Goal: Information Seeking & Learning: Learn about a topic

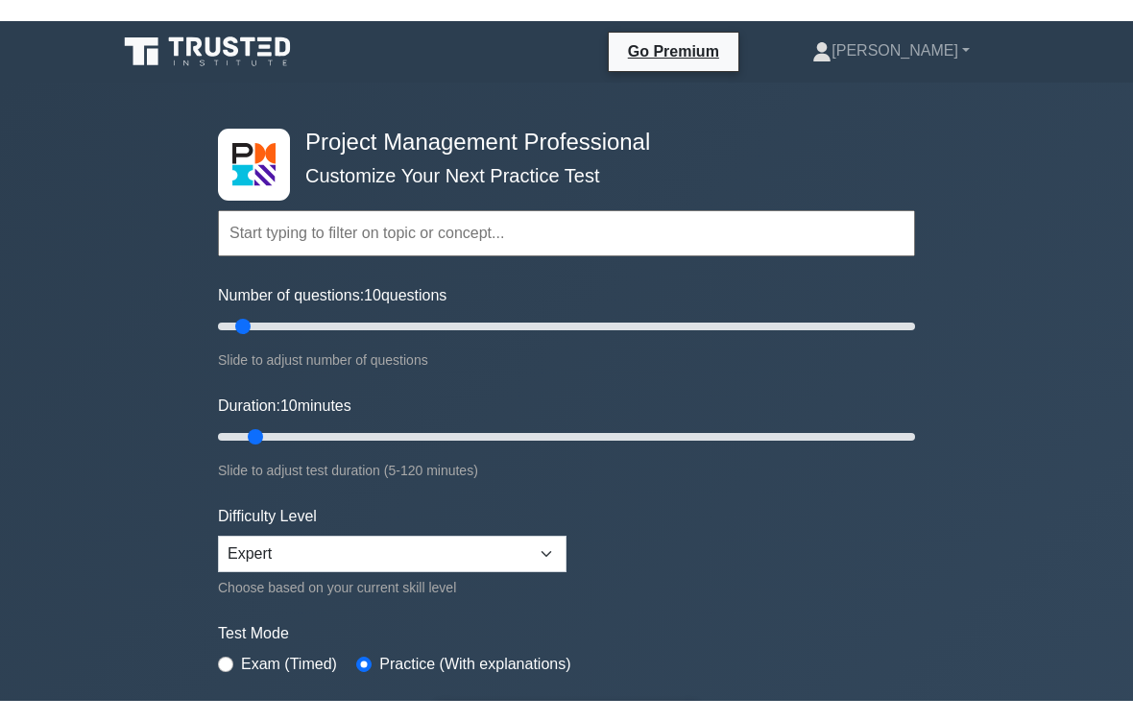
scroll to position [60, 0]
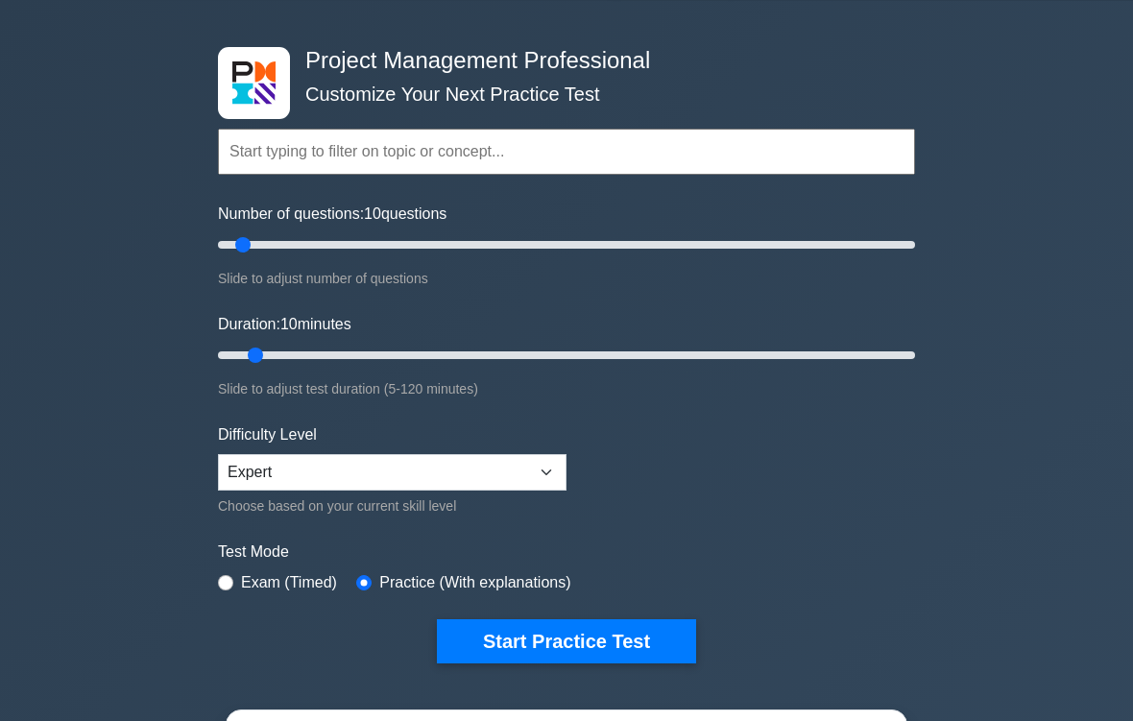
click at [666, 601] on button "Start Practice Test" at bounding box center [566, 642] width 259 height 44
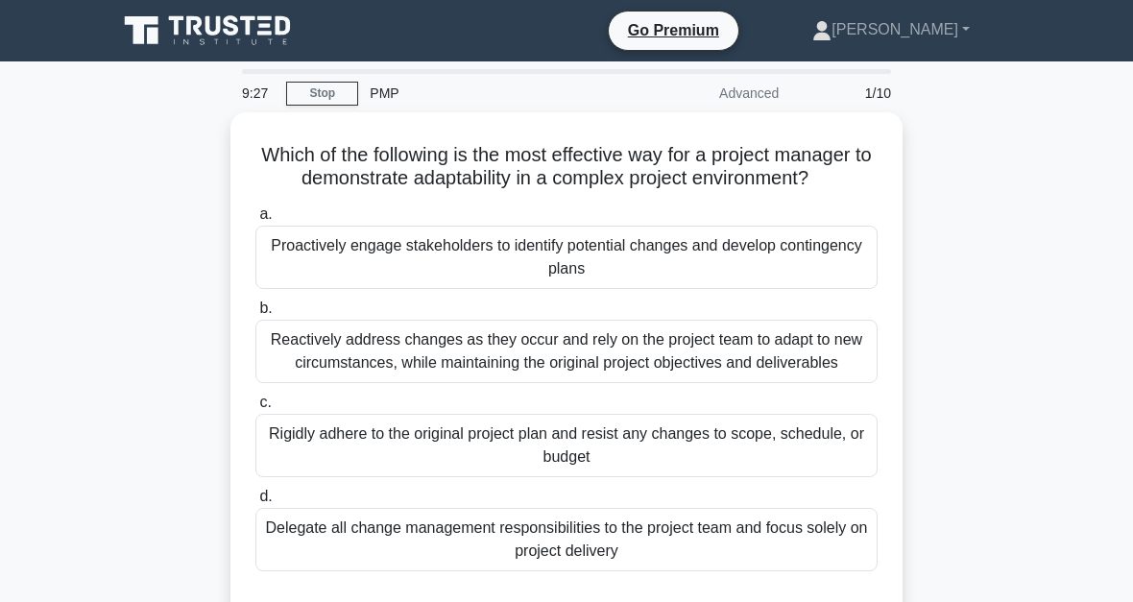
click at [626, 289] on div "Proactively engage stakeholders to identify potential changes and develop conti…" at bounding box center [566, 257] width 622 height 63
click at [255, 221] on input "a. Proactively engage stakeholders to identify potential changes and develop co…" at bounding box center [255, 214] width 0 height 12
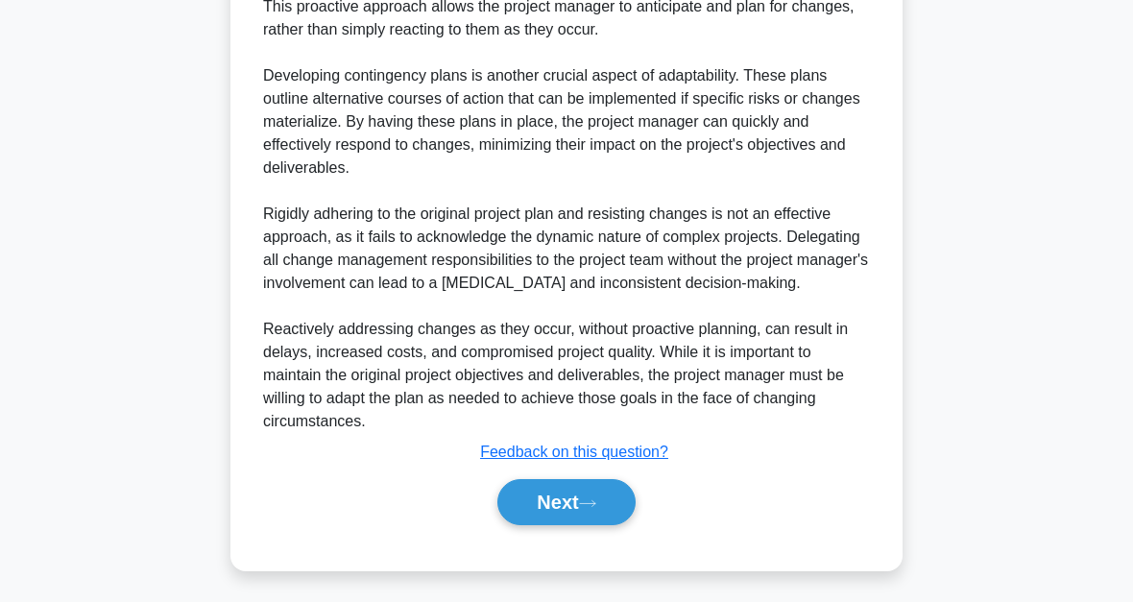
click at [620, 514] on button "Next" at bounding box center [565, 502] width 137 height 46
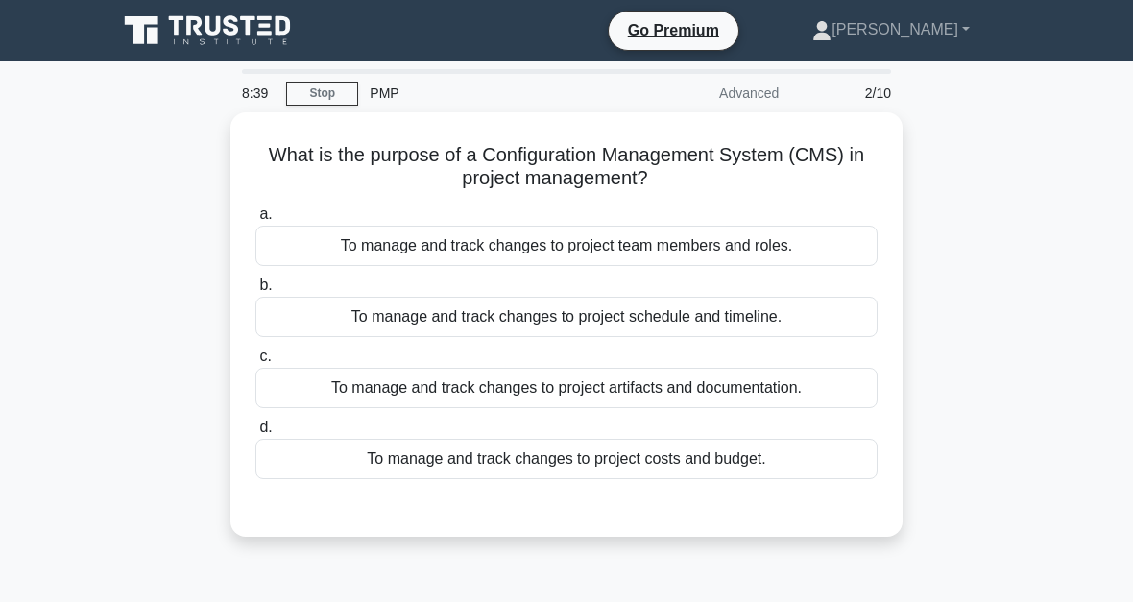
click at [588, 394] on div "To manage and track changes to project artifacts and documentation." at bounding box center [566, 388] width 622 height 40
click at [255, 363] on input "c. To manage and track changes to project artifacts and documentation." at bounding box center [255, 356] width 0 height 12
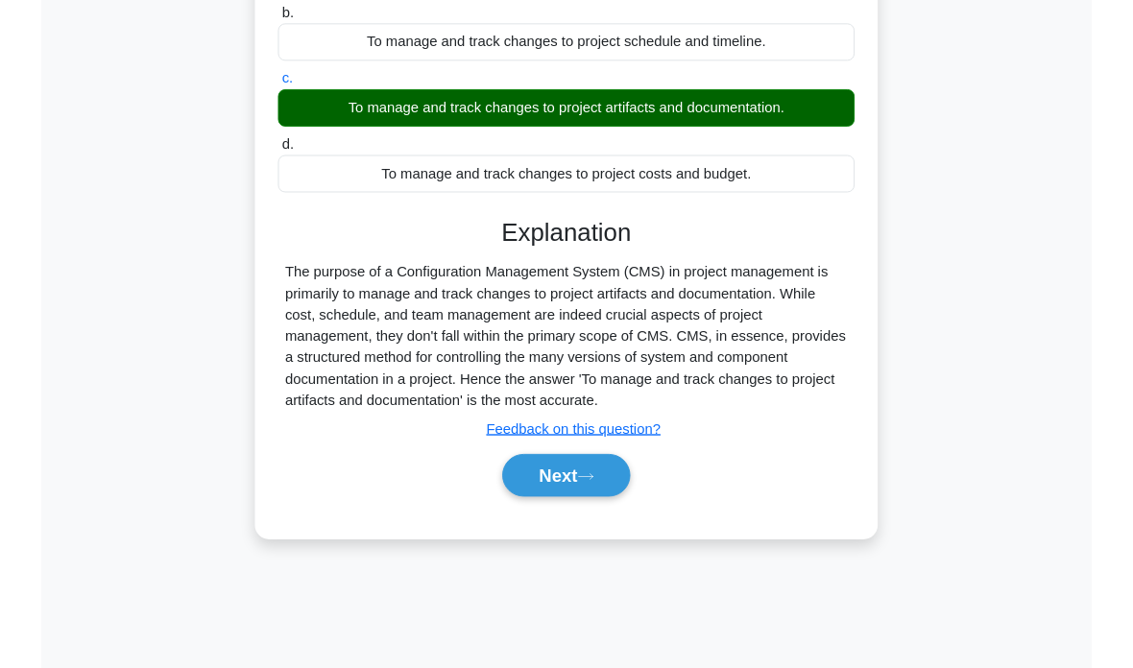
scroll to position [277, 0]
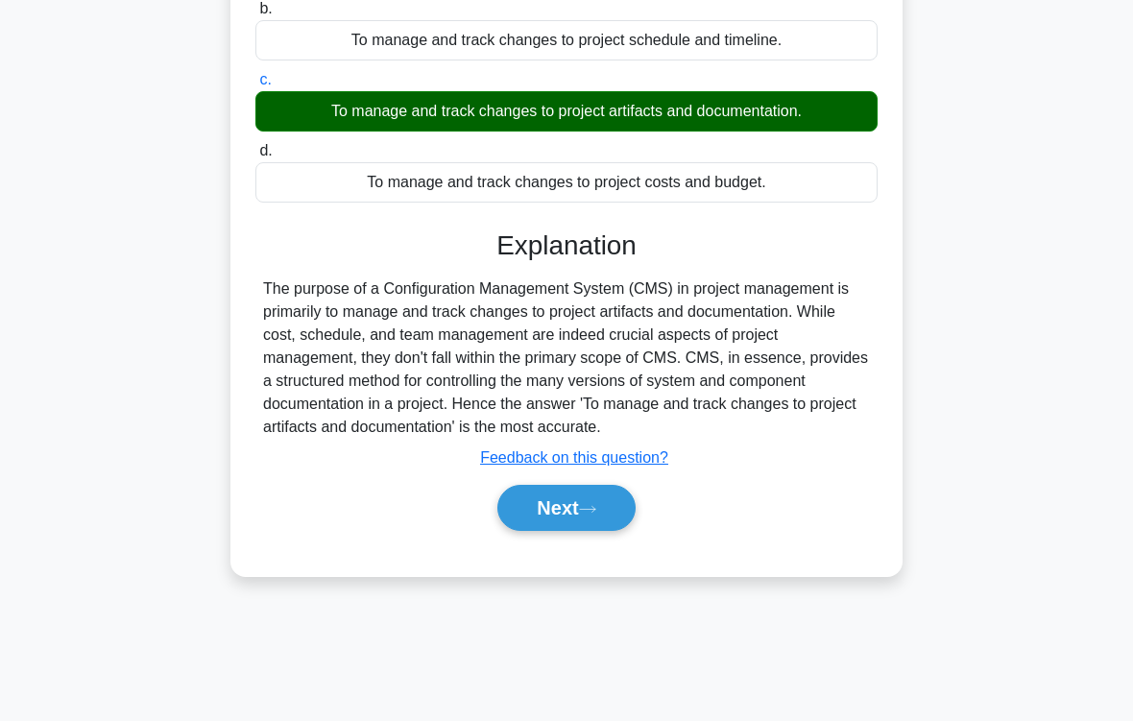
click at [595, 512] on icon at bounding box center [587, 509] width 15 height 6
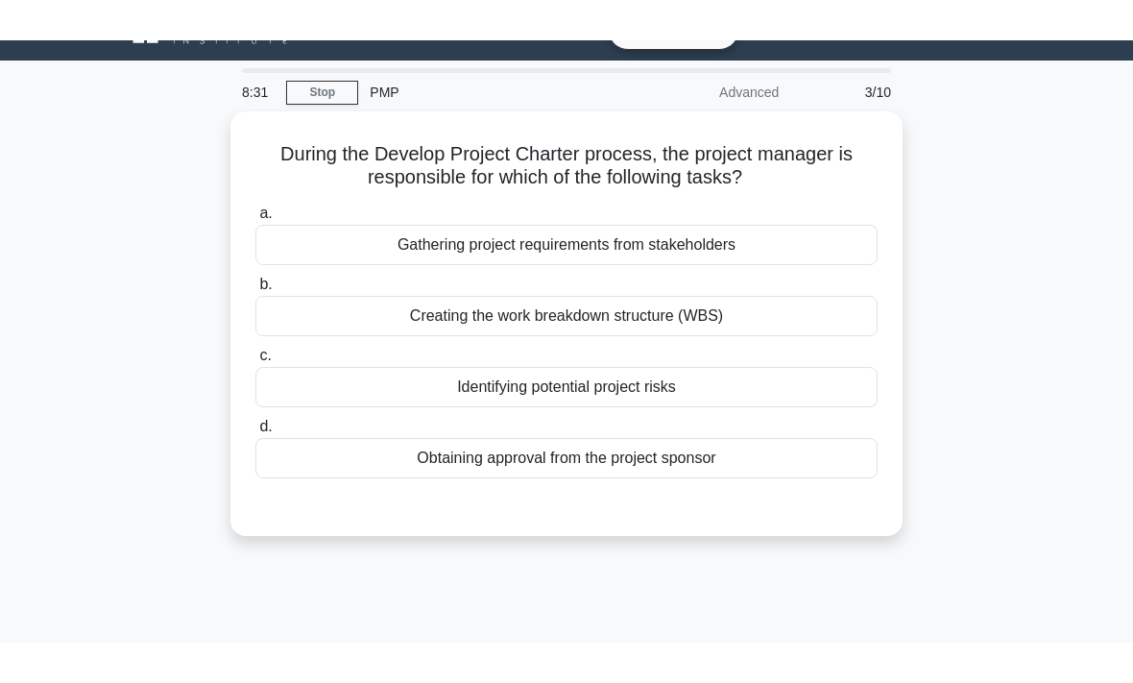
scroll to position [32, 0]
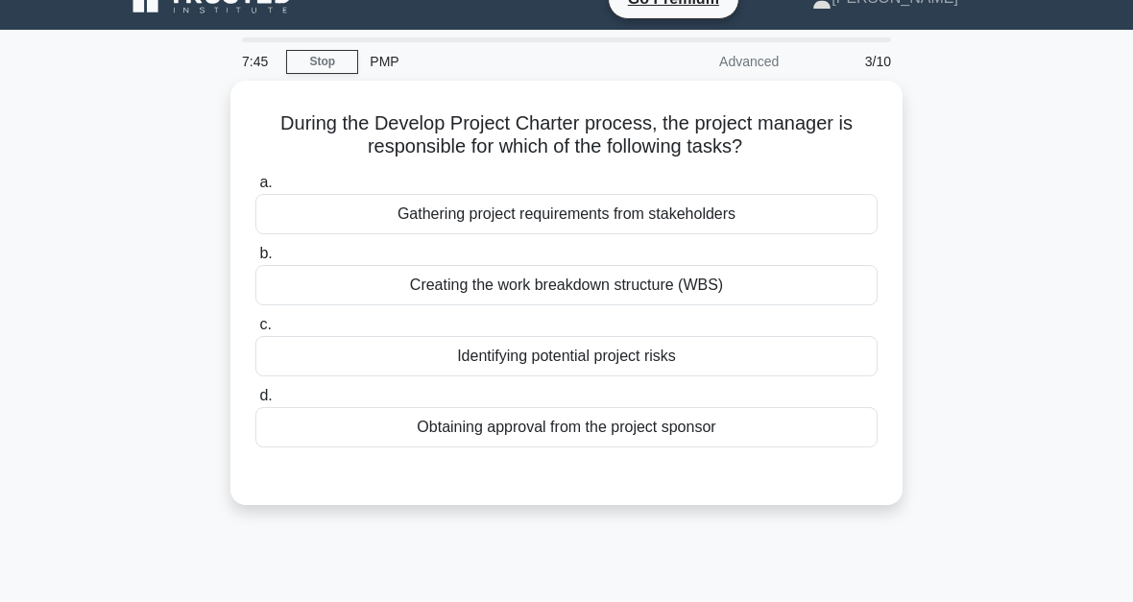
click at [588, 436] on div "Obtaining approval from the project sponsor" at bounding box center [566, 427] width 622 height 40
click at [255, 402] on input "d. Obtaining approval from the project sponsor" at bounding box center [255, 396] width 0 height 12
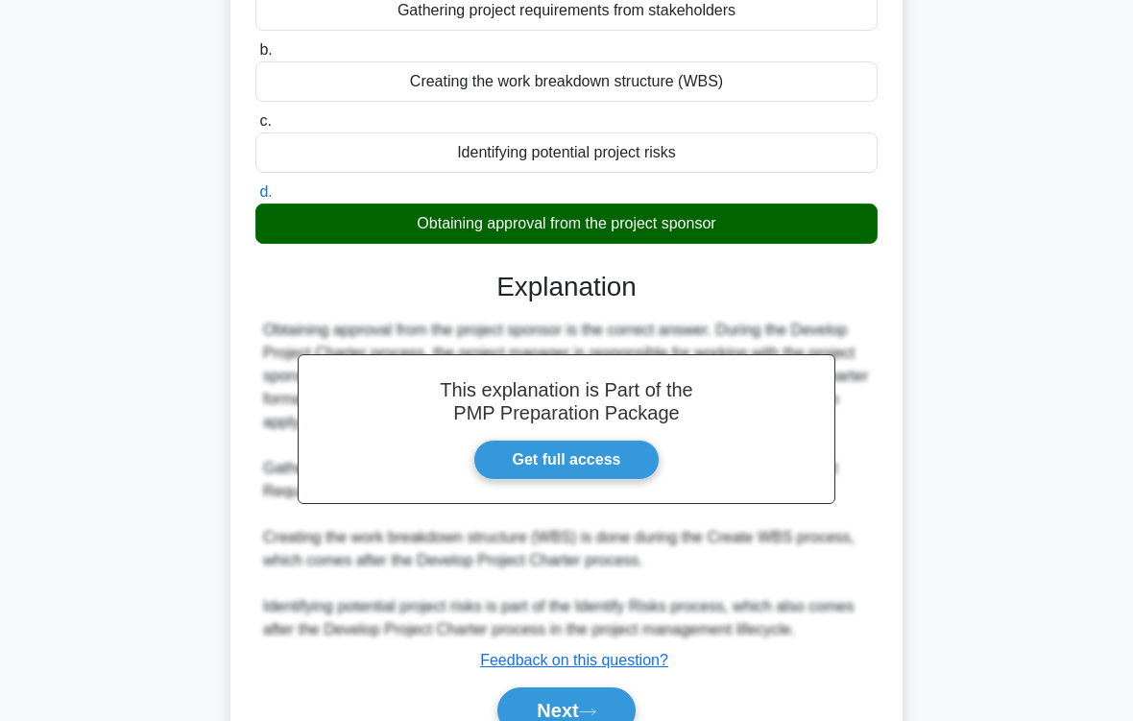
scroll to position [342, 0]
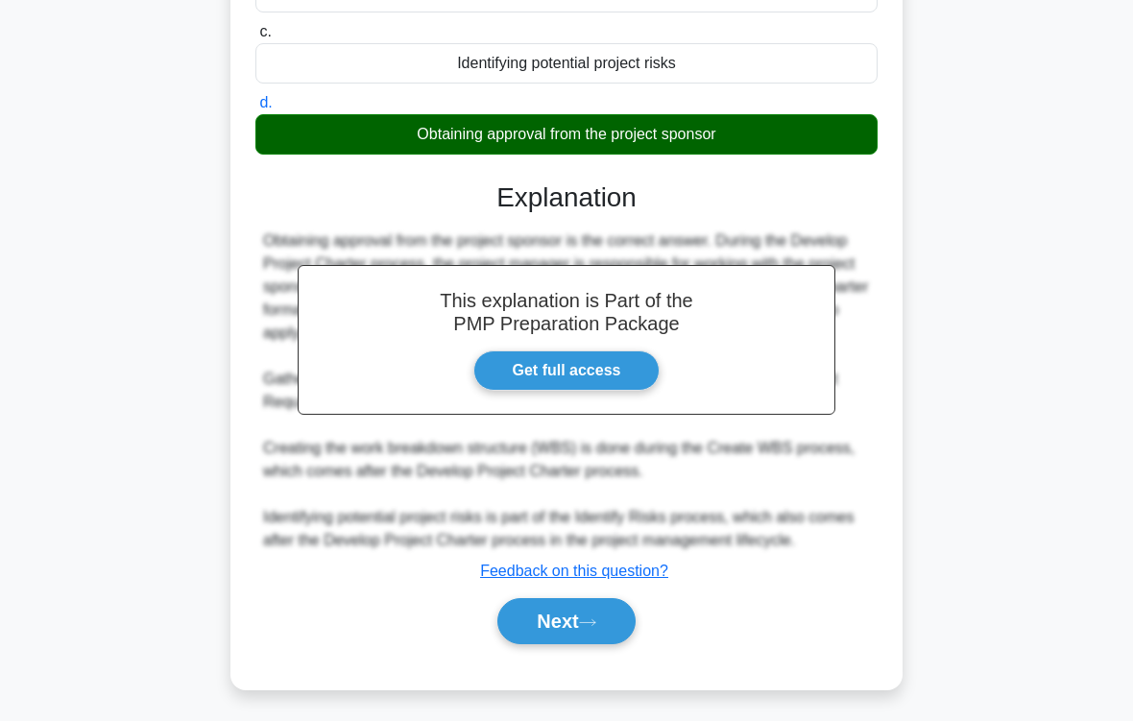
click at [604, 601] on button "Next" at bounding box center [565, 621] width 137 height 46
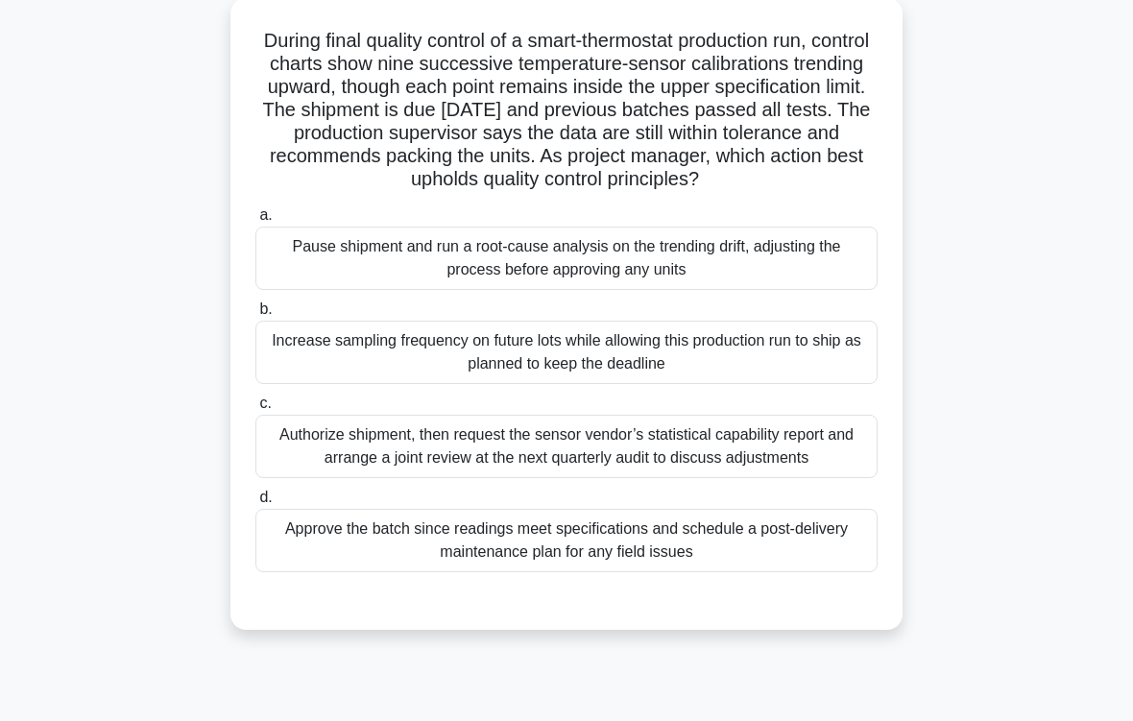
scroll to position [126, 0]
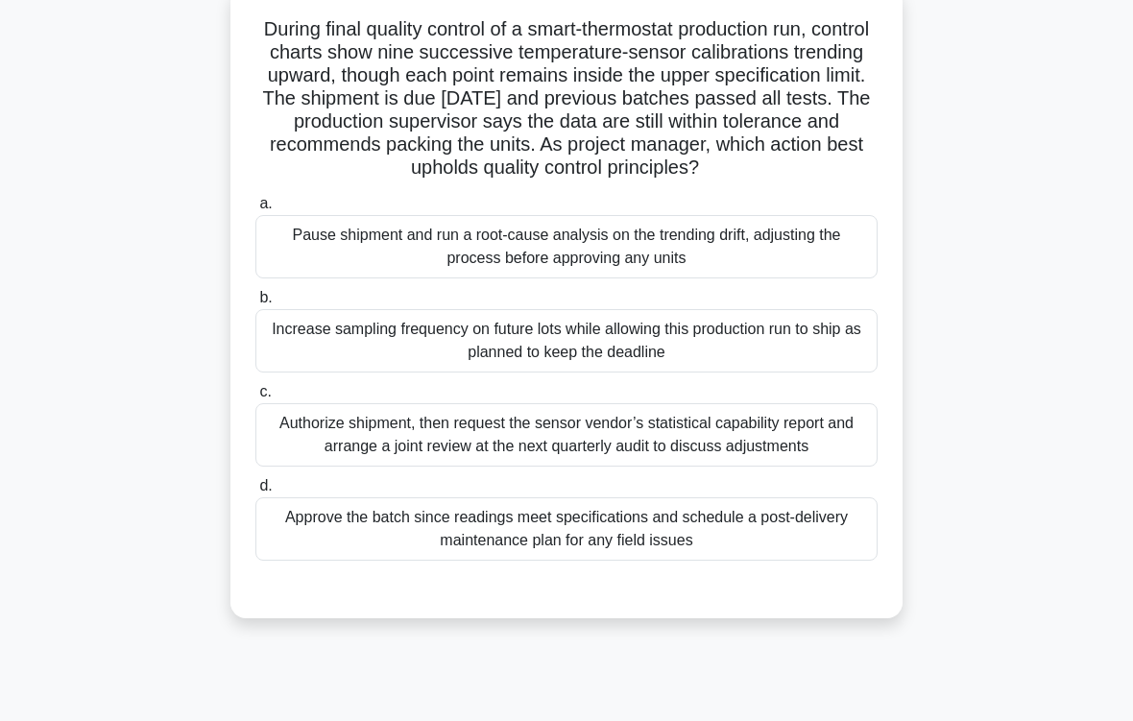
click at [617, 278] on div "Pause shipment and run a root-cause analysis on the trending drift, adjusting t…" at bounding box center [566, 246] width 622 height 63
click at [255, 210] on input "a. Pause shipment and run a root-cause analysis on the trending drift, adjustin…" at bounding box center [255, 204] width 0 height 12
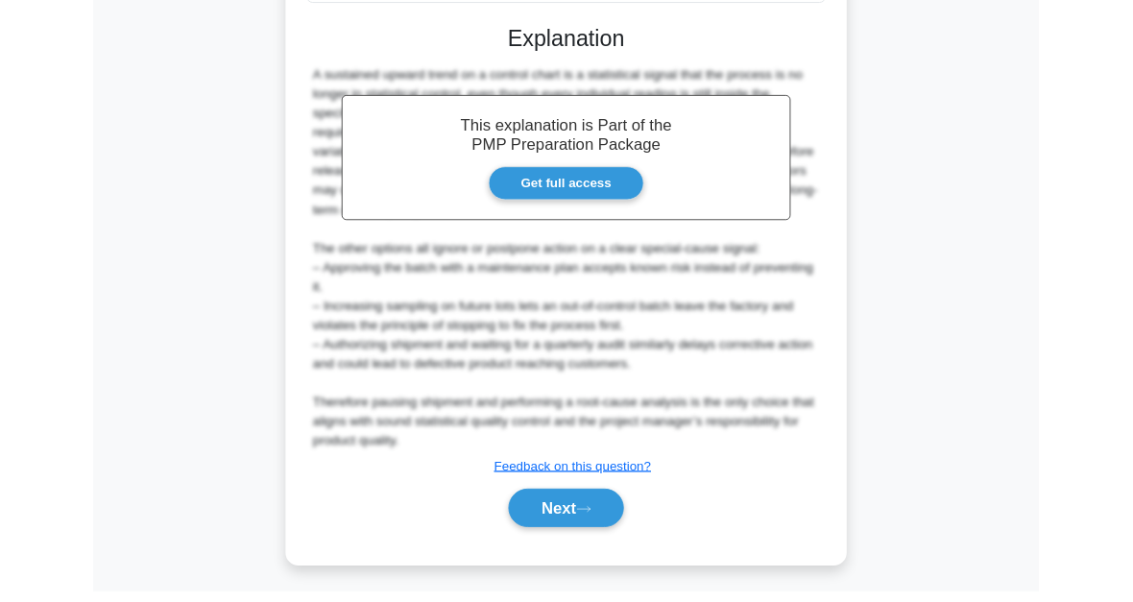
scroll to position [881, 0]
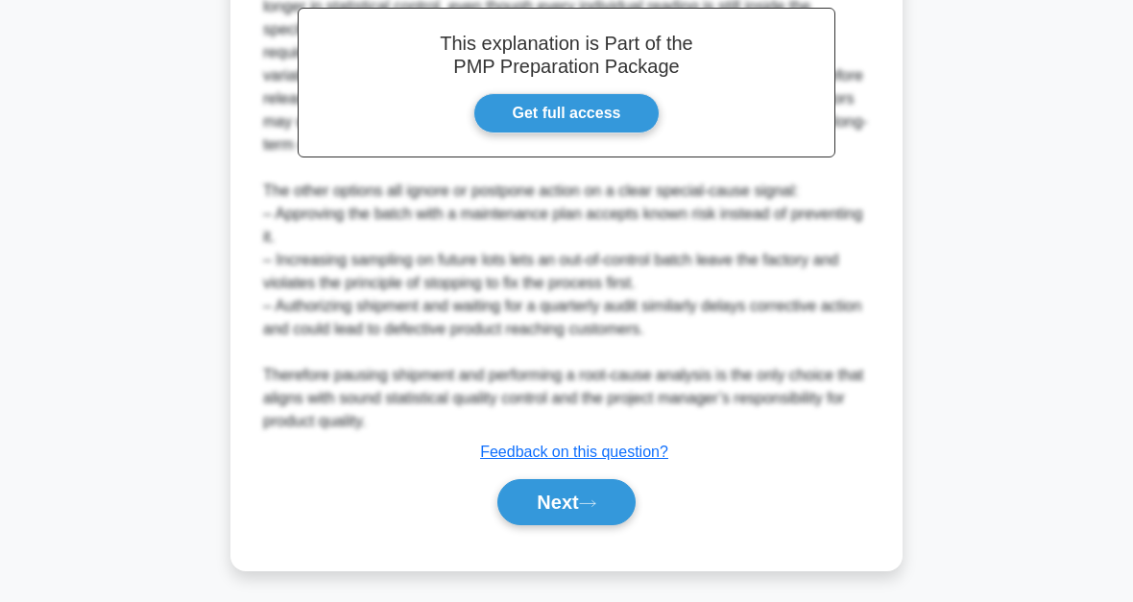
click at [597, 514] on button "Next" at bounding box center [565, 502] width 137 height 46
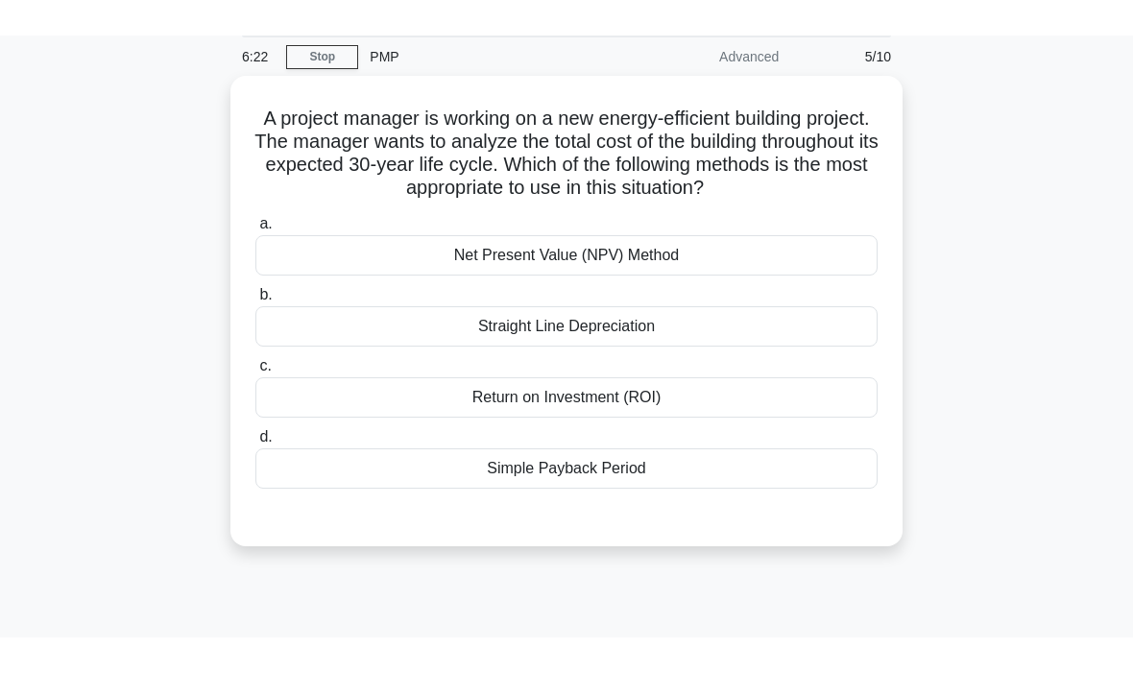
scroll to position [71, 0]
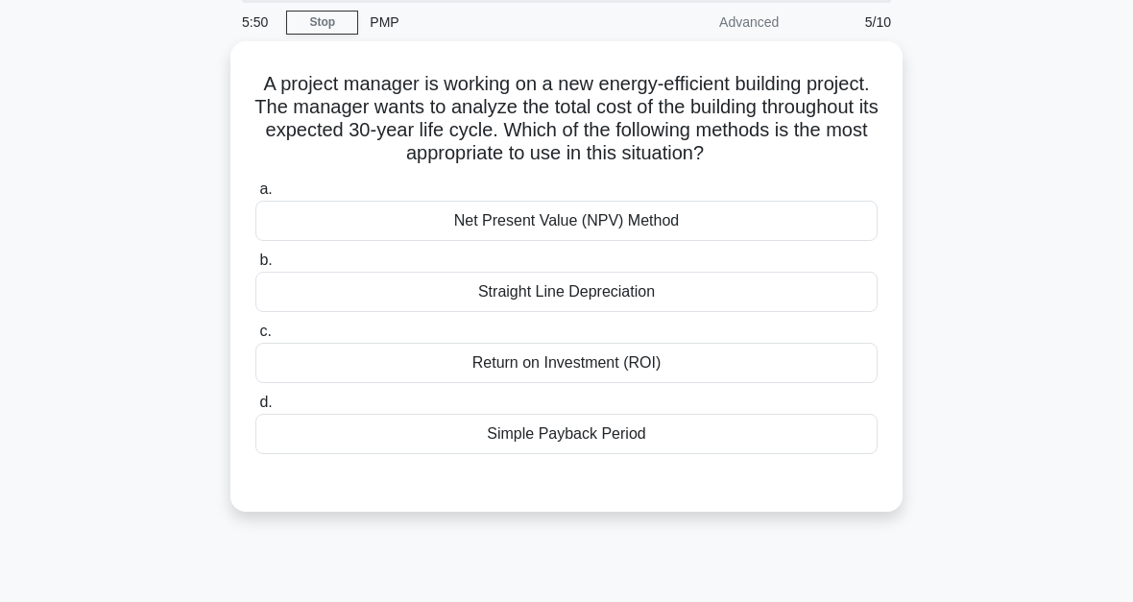
click at [640, 241] on div "Net Present Value (NPV) Method" at bounding box center [566, 221] width 622 height 40
click at [255, 196] on input "a. Net Present Value (NPV) Method" at bounding box center [255, 189] width 0 height 12
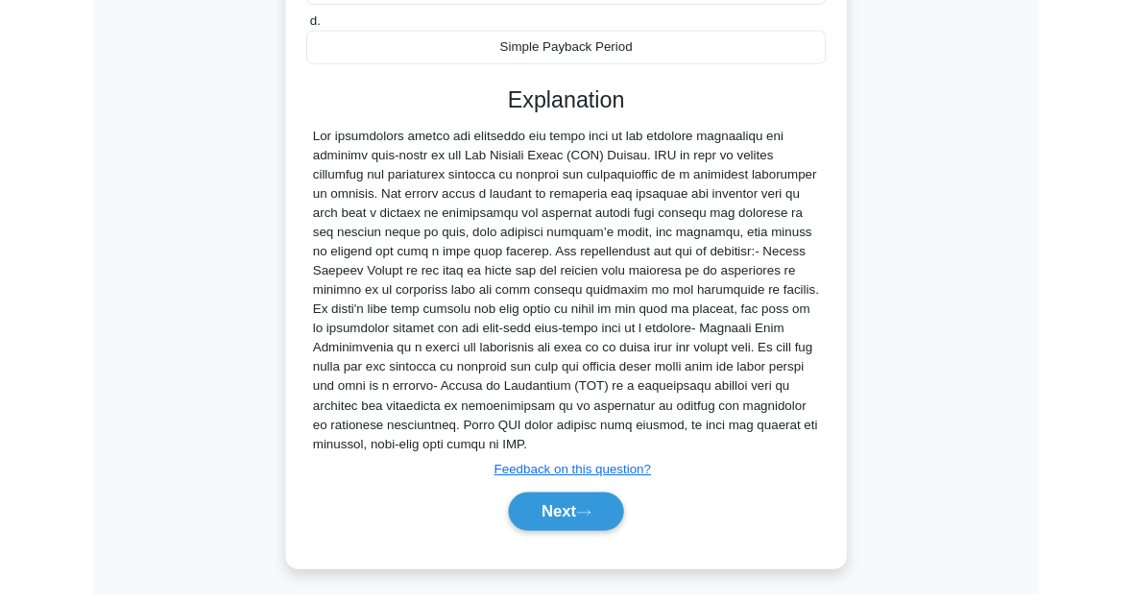
scroll to position [628, 0]
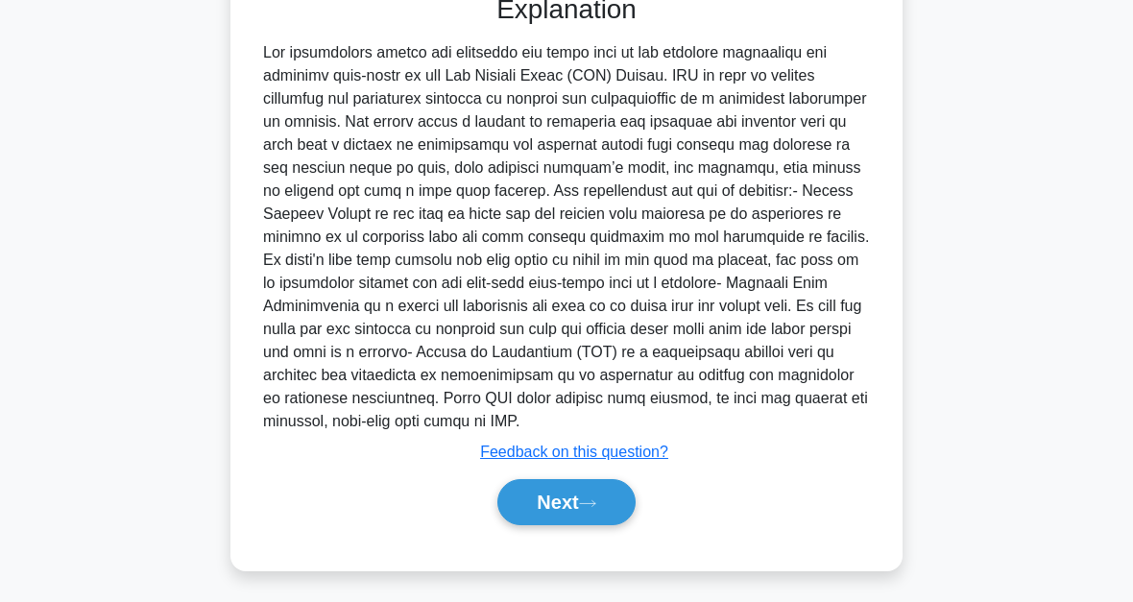
click at [617, 494] on button "Next" at bounding box center [565, 502] width 137 height 46
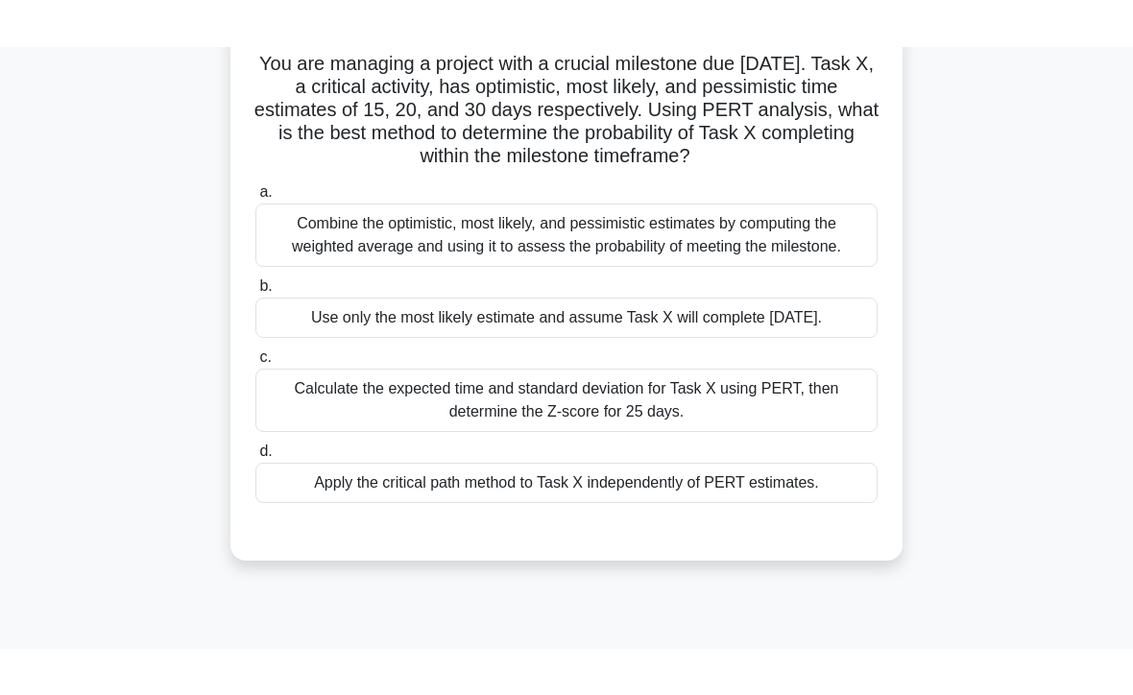
scroll to position [135, 0]
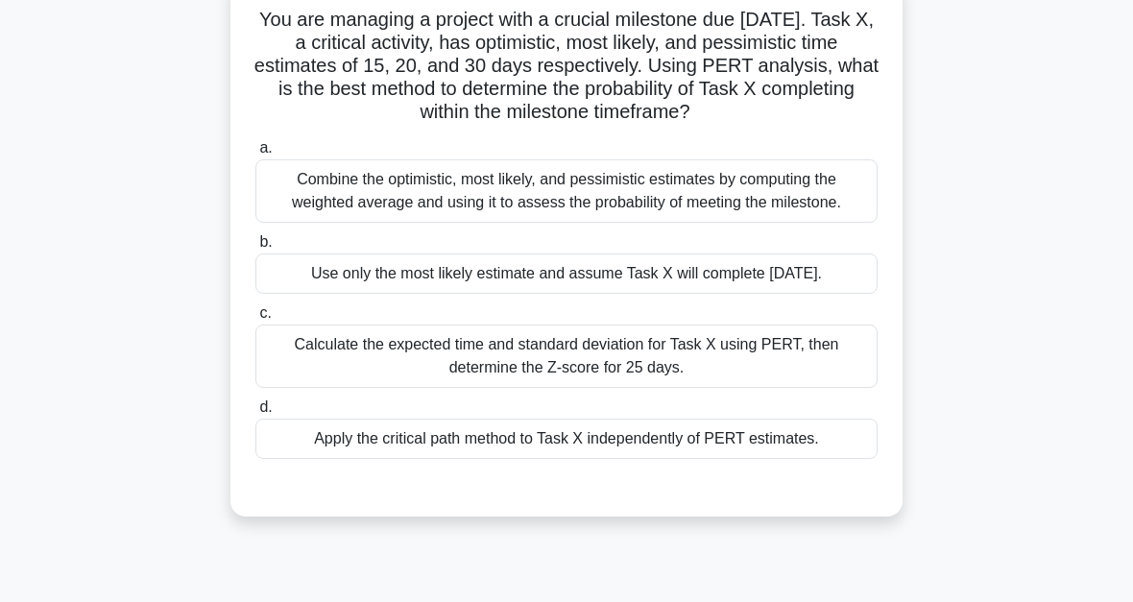
click at [614, 223] on div "Combine the optimistic, most likely, and pessimistic estimates by computing the…" at bounding box center [566, 190] width 622 height 63
click at [255, 155] on input "a. Combine the optimistic, most likely, and pessimistic estimates by computing …" at bounding box center [255, 148] width 0 height 12
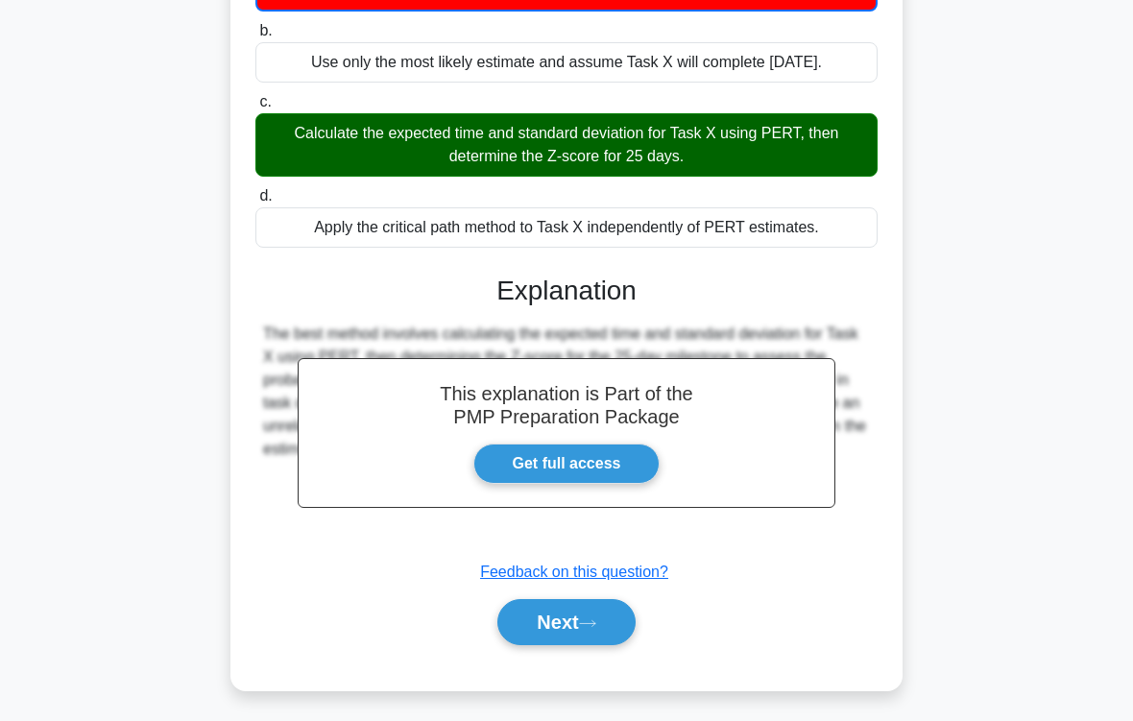
scroll to position [419, 0]
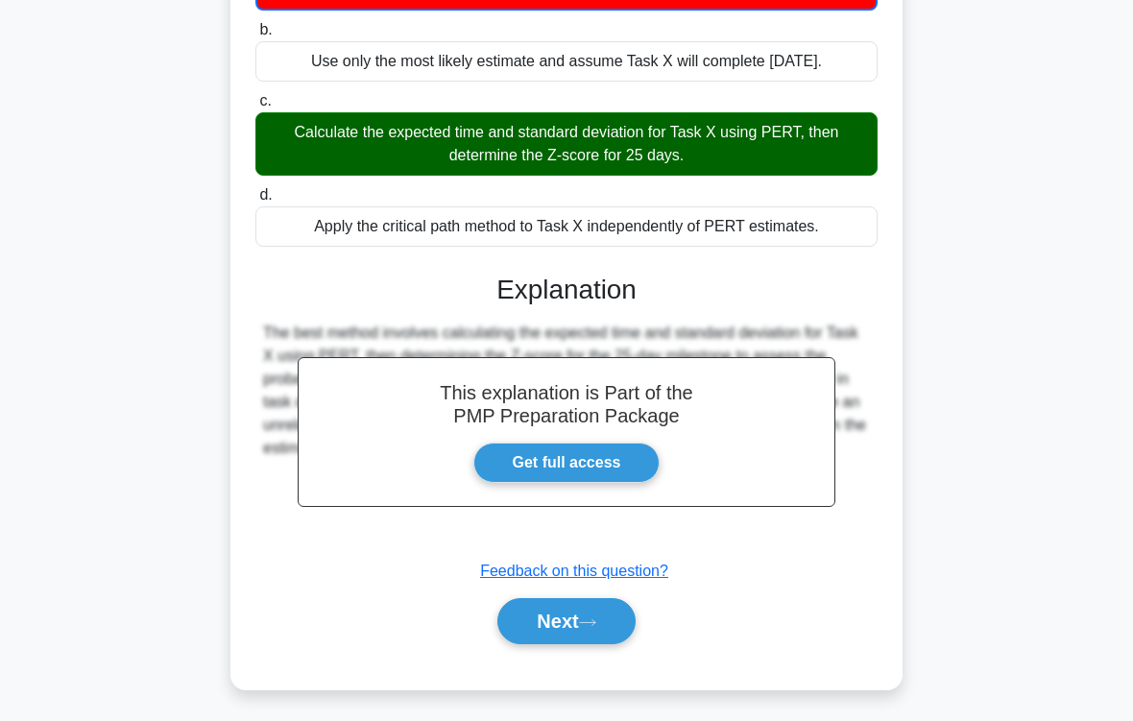
click at [595, 601] on button "Next" at bounding box center [565, 621] width 137 height 46
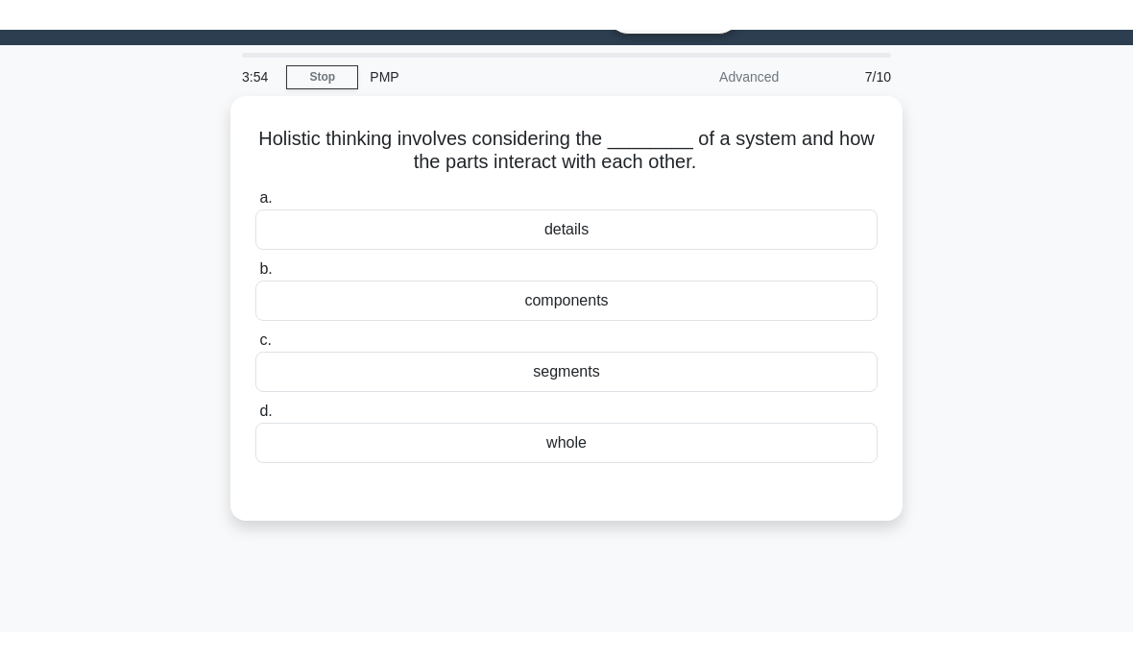
scroll to position [0, 0]
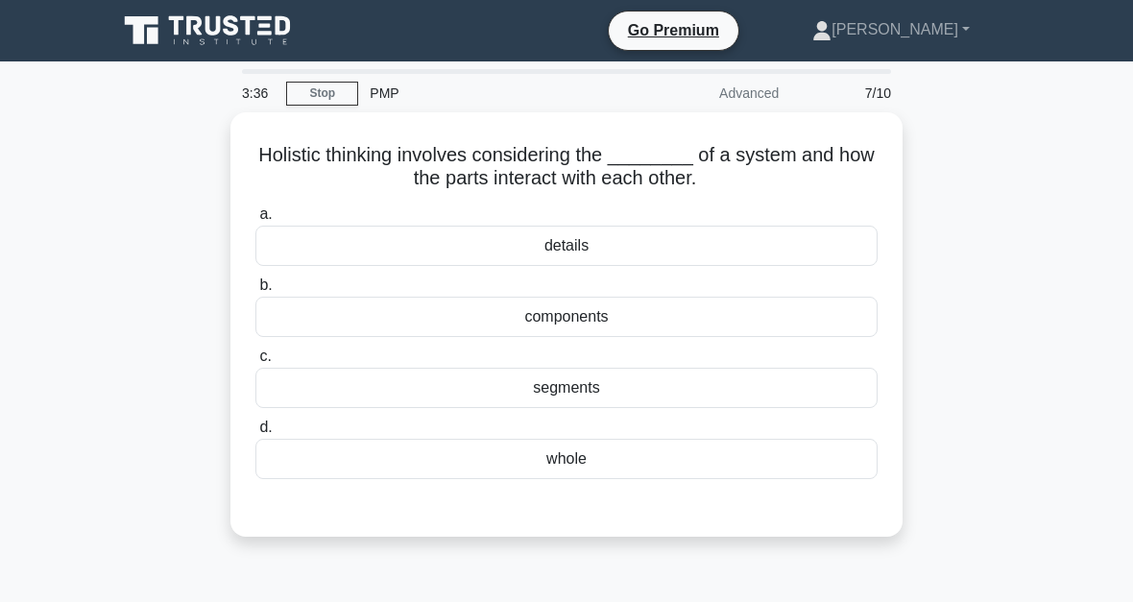
click at [587, 457] on div "whole" at bounding box center [566, 459] width 622 height 40
click at [255, 434] on input "d. whole" at bounding box center [255, 427] width 0 height 12
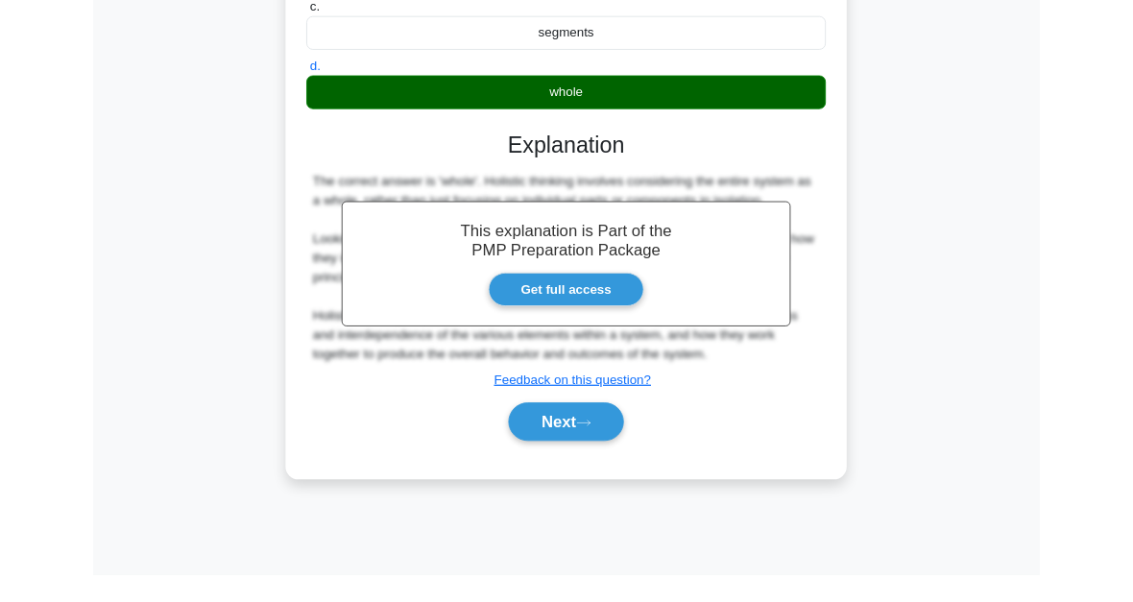
scroll to position [435, 0]
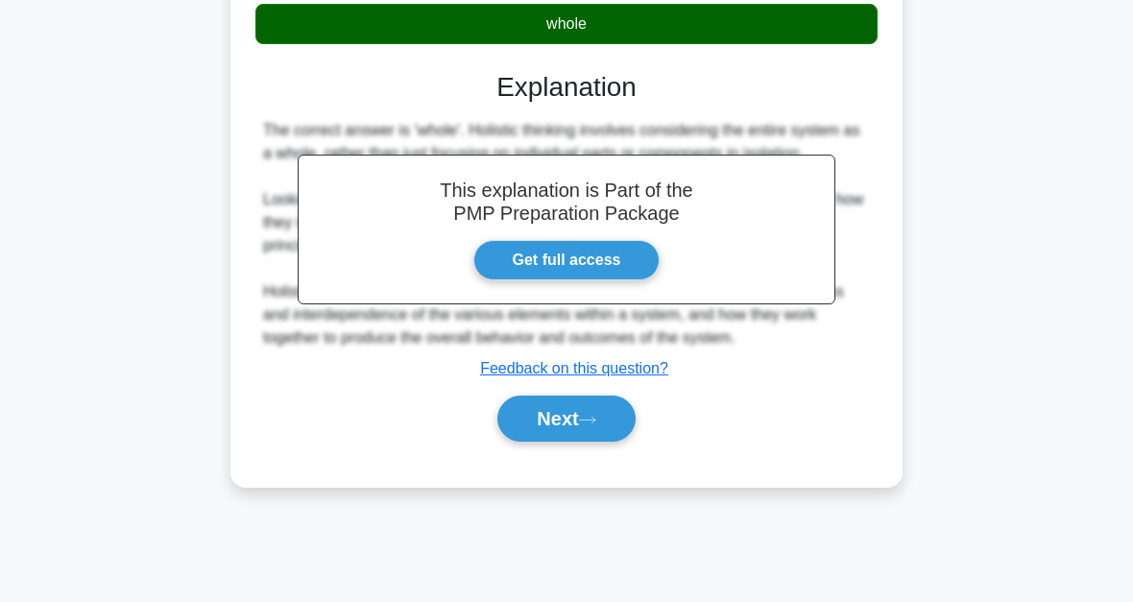
click at [577, 442] on button "Next" at bounding box center [565, 419] width 137 height 46
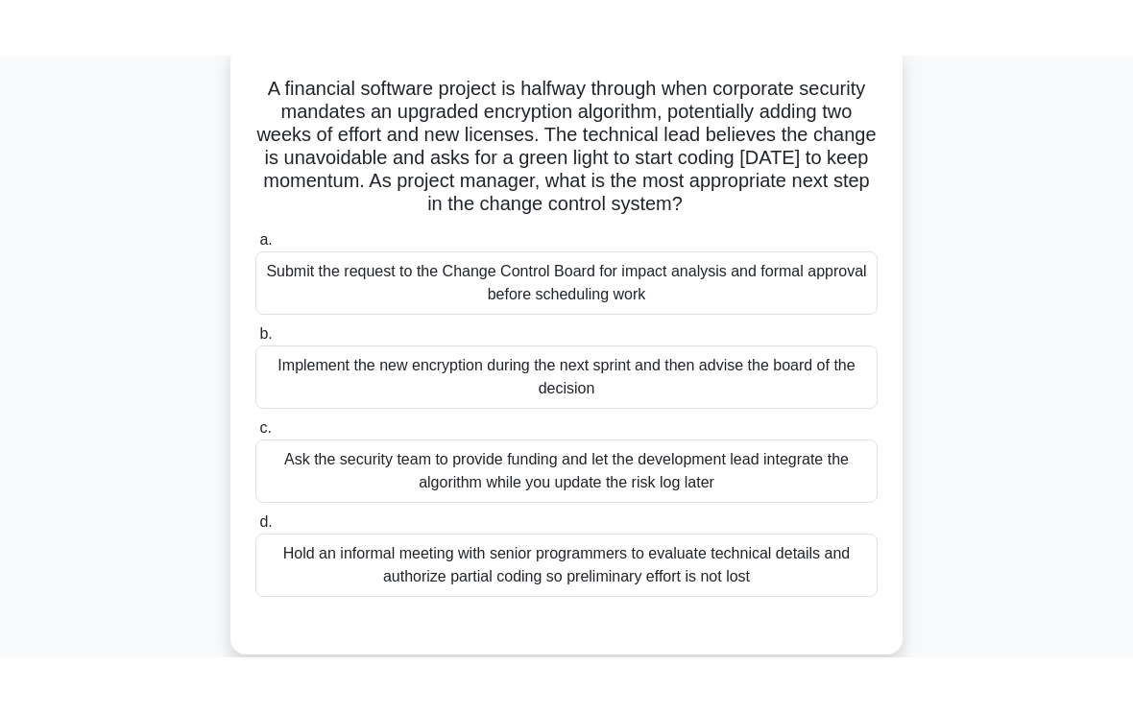
scroll to position [106, 0]
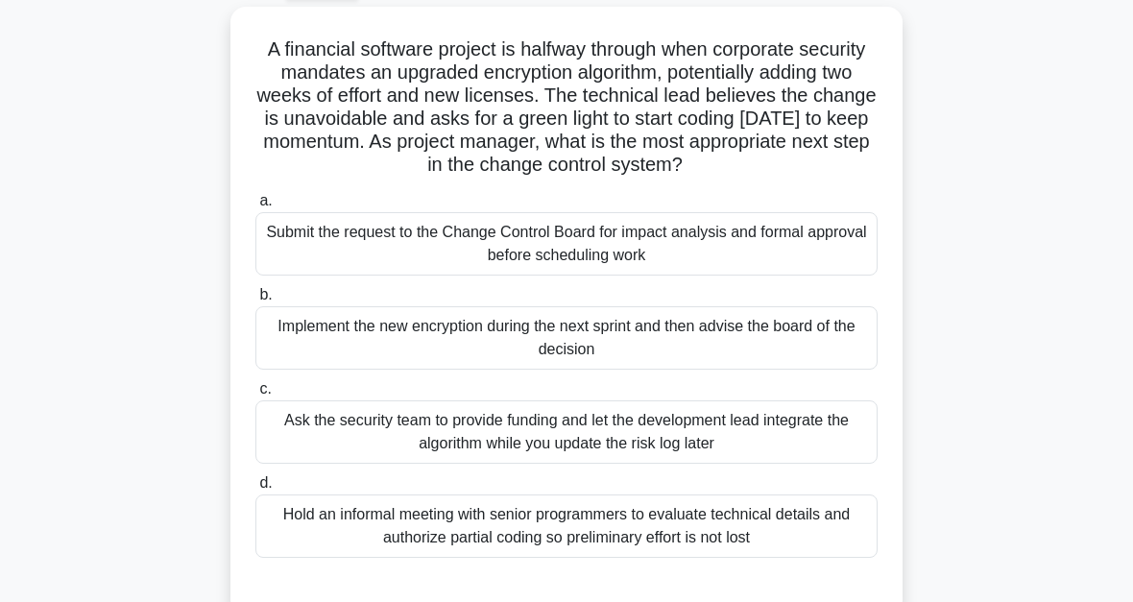
click at [575, 267] on div "Submit the request to the Change Control Board for impact analysis and formal a…" at bounding box center [566, 243] width 622 height 63
click at [255, 207] on input "a. Submit the request to the Change Control Board for impact analysis and forma…" at bounding box center [255, 201] width 0 height 12
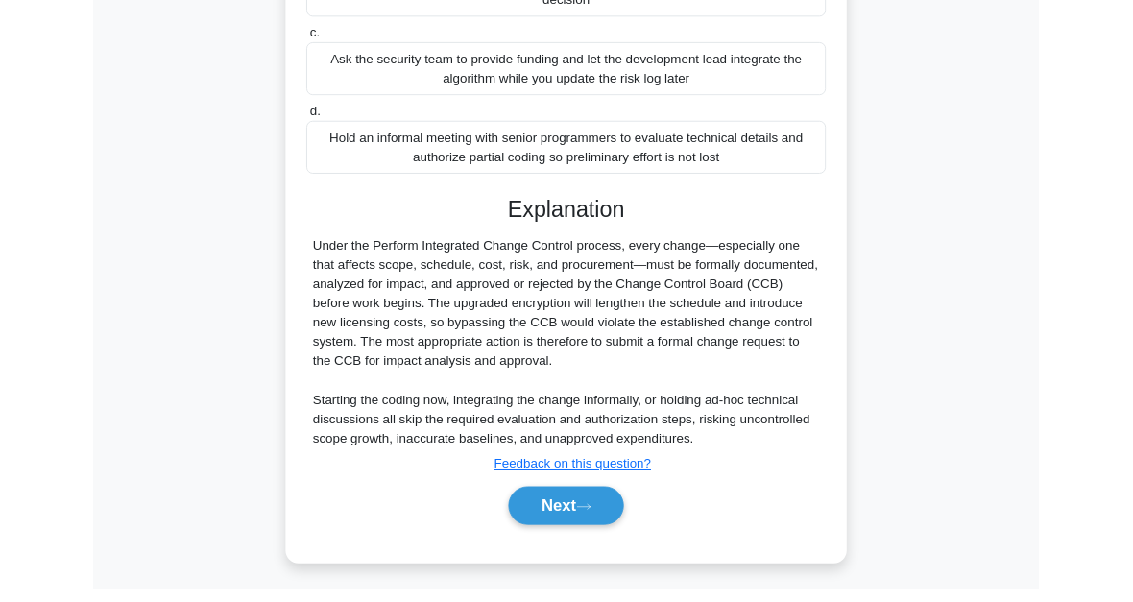
scroll to position [628, 0]
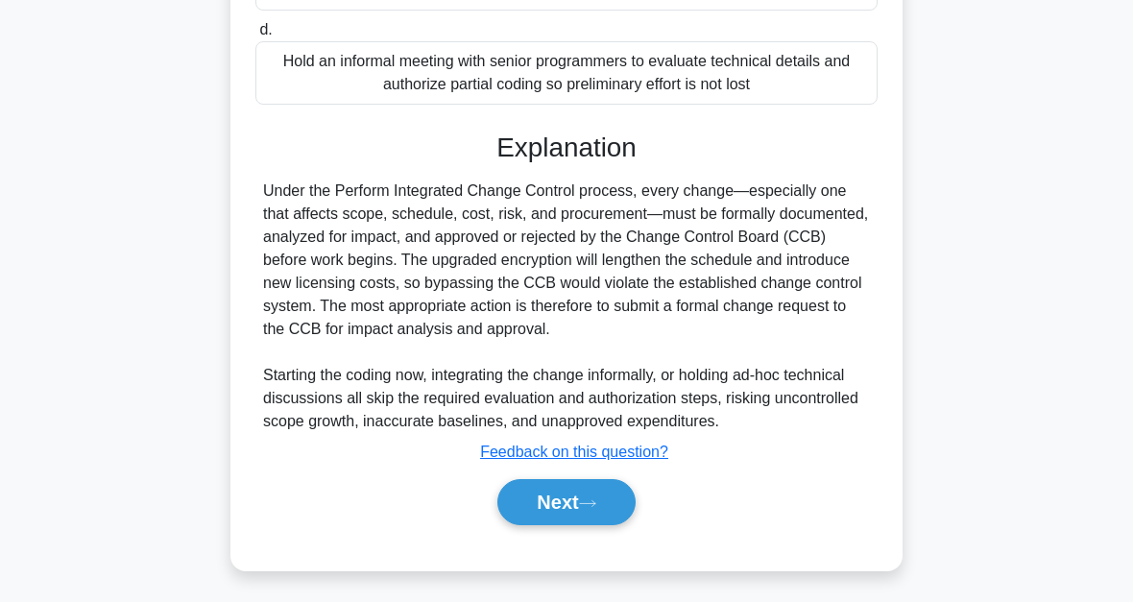
click at [618, 495] on button "Next" at bounding box center [565, 502] width 137 height 46
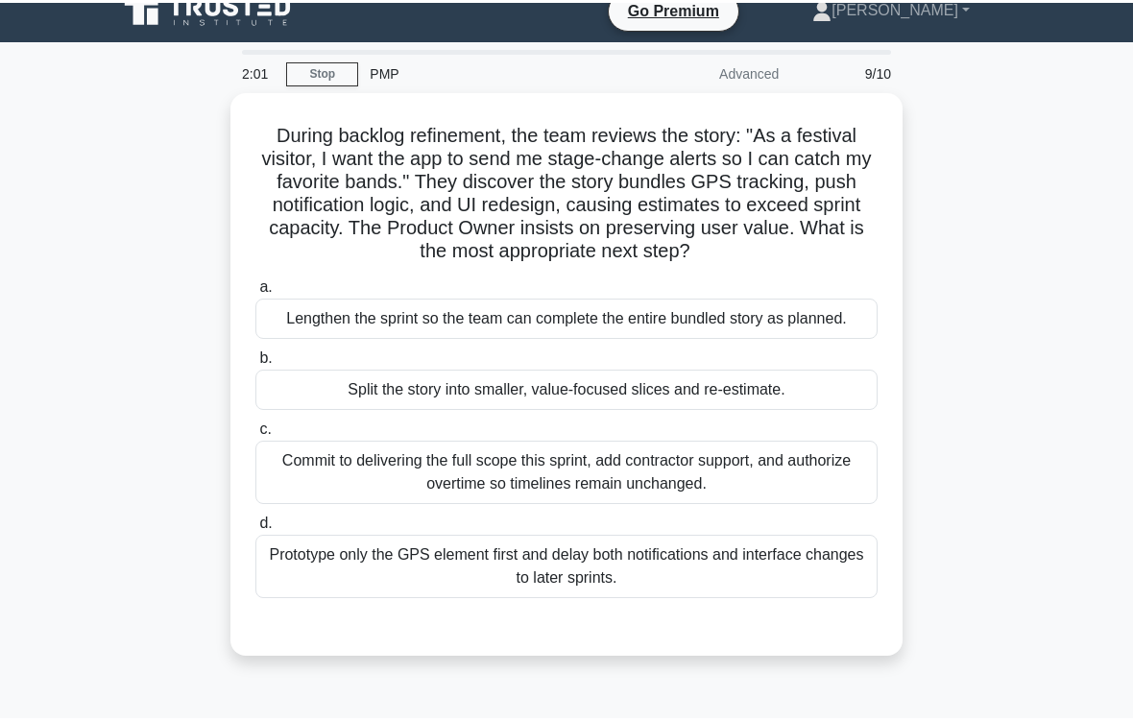
scroll to position [69, 0]
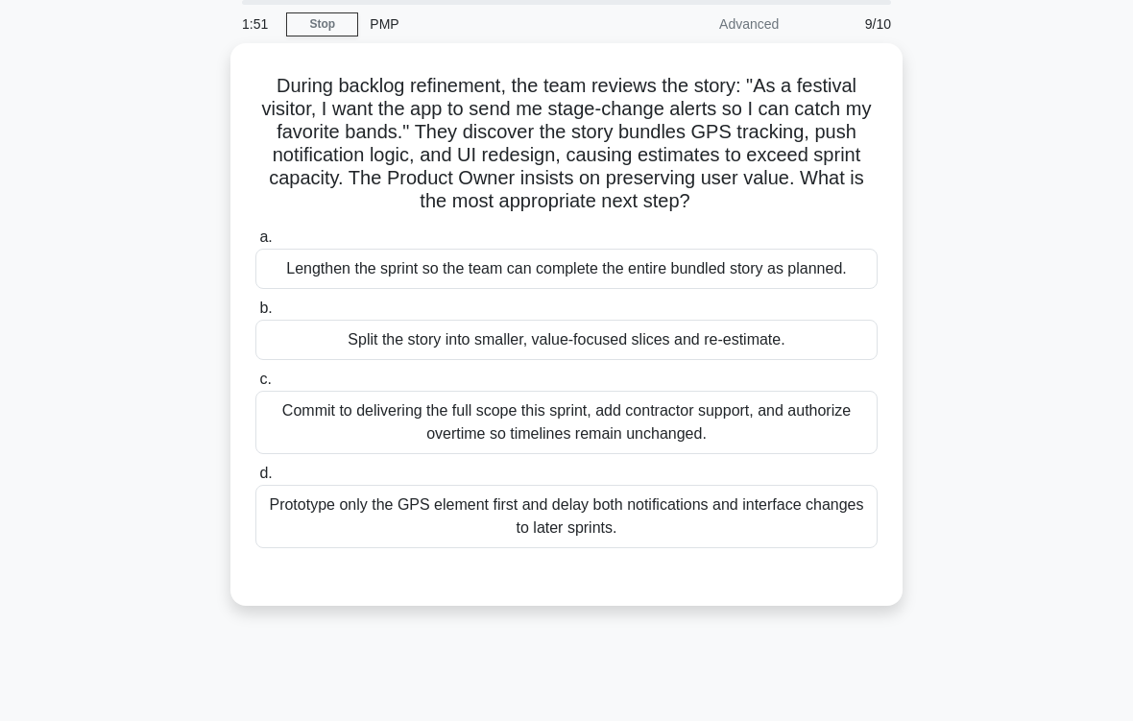
click at [646, 360] on div "Split the story into smaller, value-focused slices and re-estimate." at bounding box center [566, 340] width 622 height 40
click at [255, 315] on input "b. Split the story into smaller, value-focused slices and re-estimate." at bounding box center [255, 308] width 0 height 12
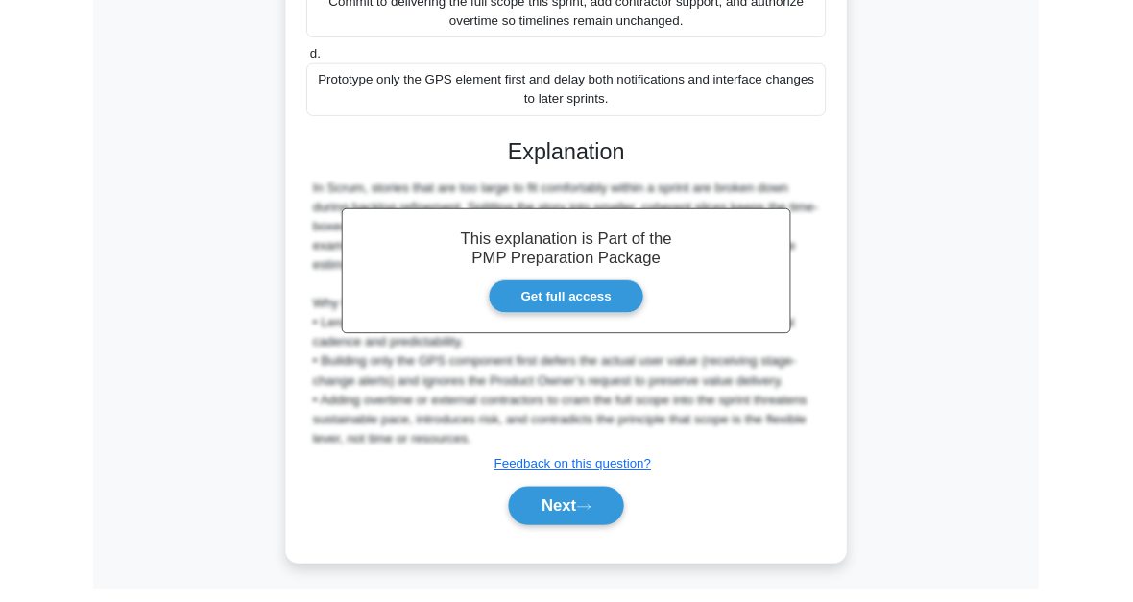
scroll to position [674, 0]
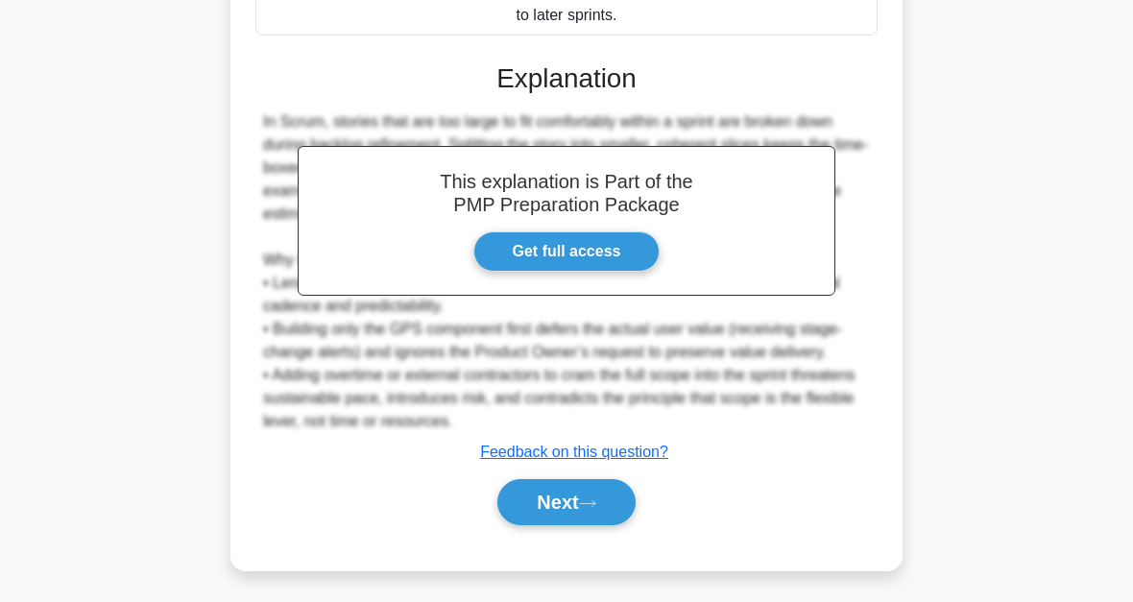
click at [596, 503] on icon at bounding box center [587, 503] width 17 height 11
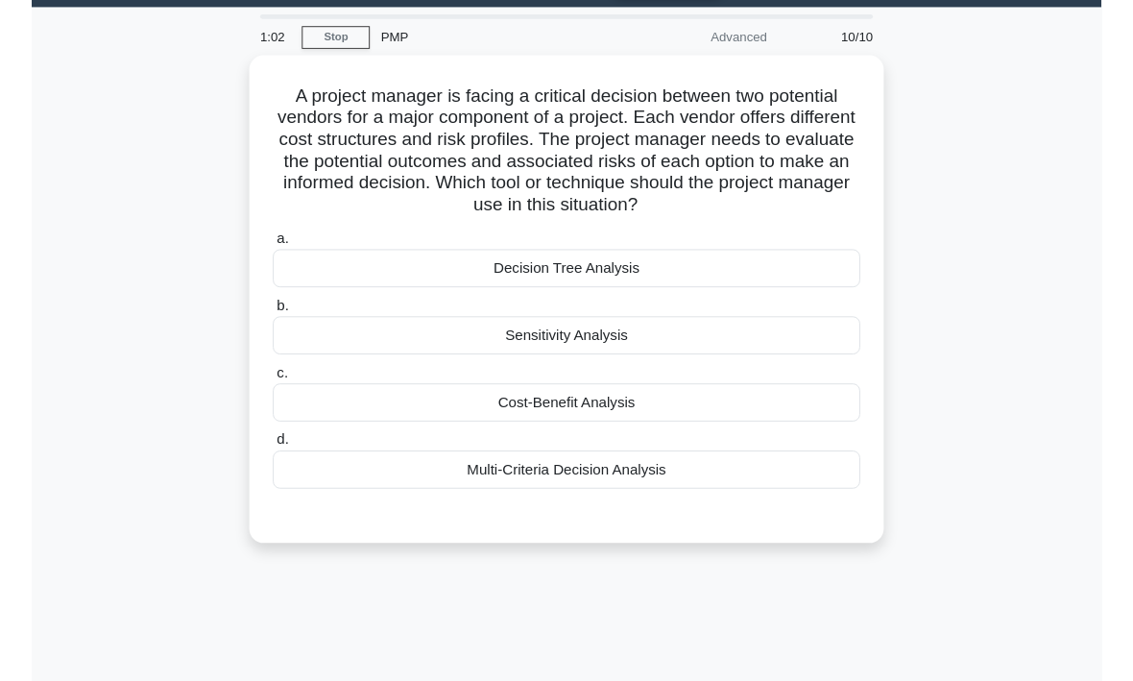
scroll to position [69, 0]
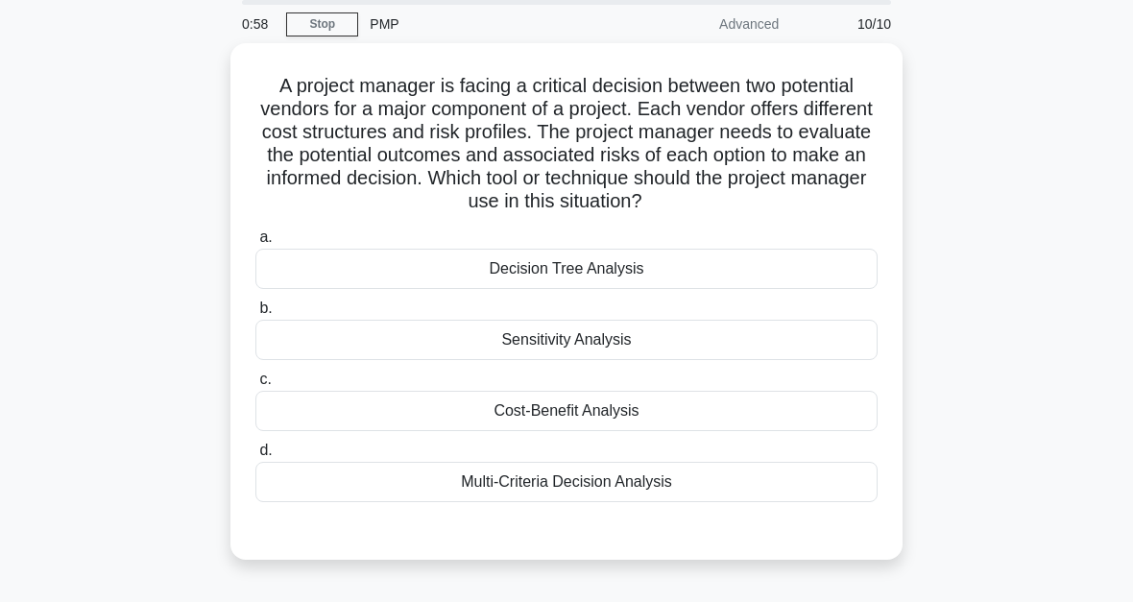
click at [777, 502] on div "Multi-Criteria Decision Analysis" at bounding box center [566, 482] width 622 height 40
click at [255, 457] on input "d. Multi-Criteria Decision Analysis" at bounding box center [255, 451] width 0 height 12
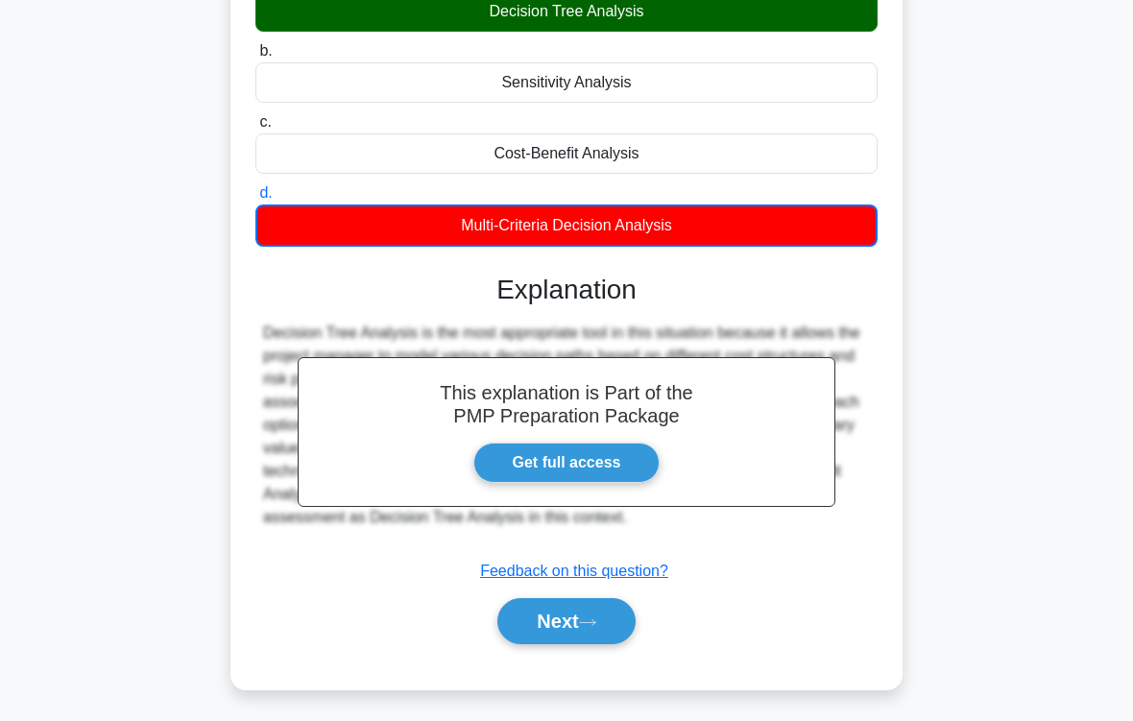
scroll to position [349, 0]
click at [591, 601] on icon at bounding box center [587, 622] width 17 height 11
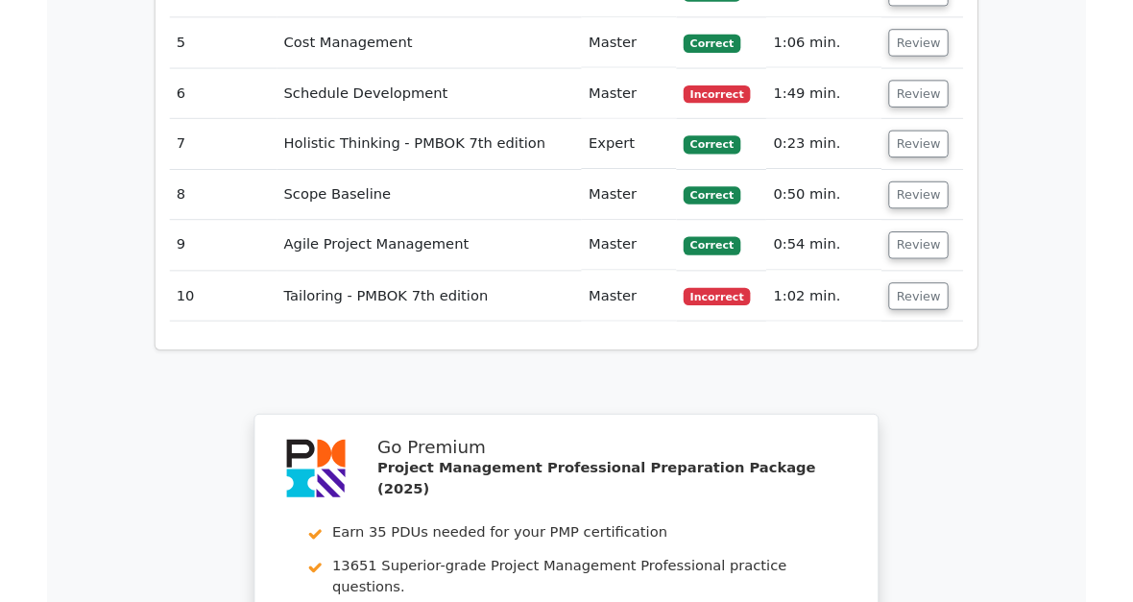
scroll to position [3314, 0]
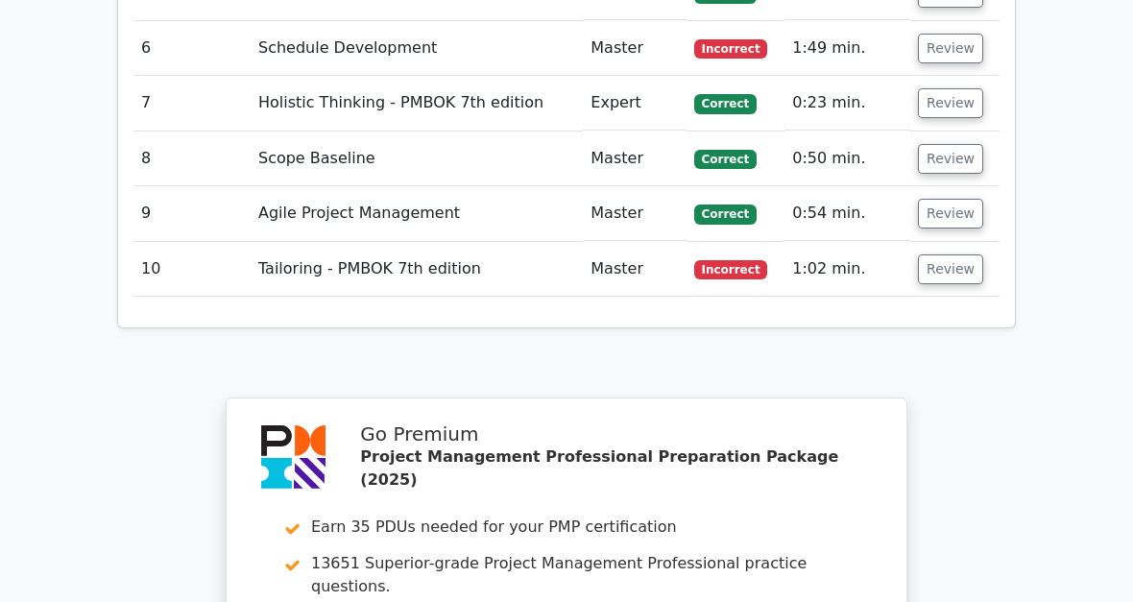
click at [950, 254] on button "Review" at bounding box center [950, 269] width 65 height 30
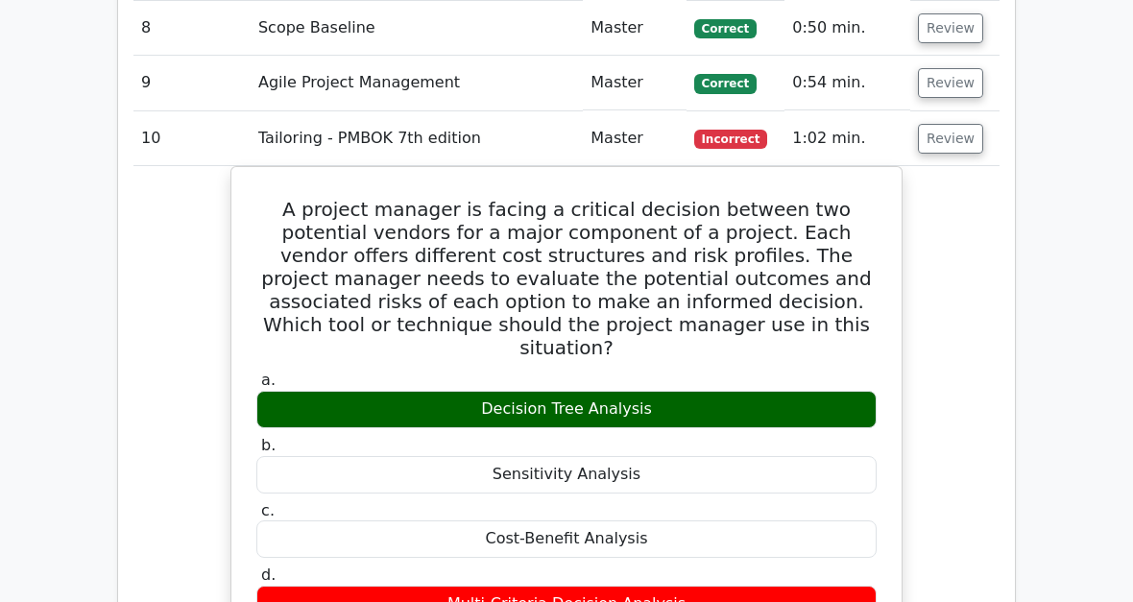
scroll to position [3386, 0]
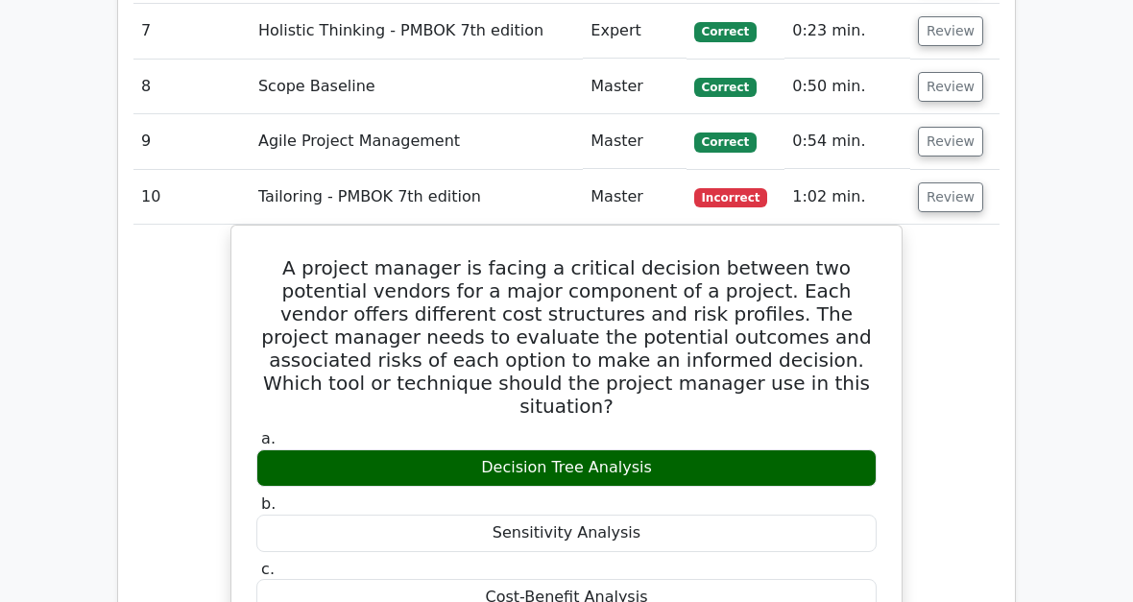
copy div "Multi-Criteria Decision Analysis"
click at [759, 515] on div "Sensitivity Analysis" at bounding box center [566, 533] width 620 height 37
copy div "Sensitivity Analysis"
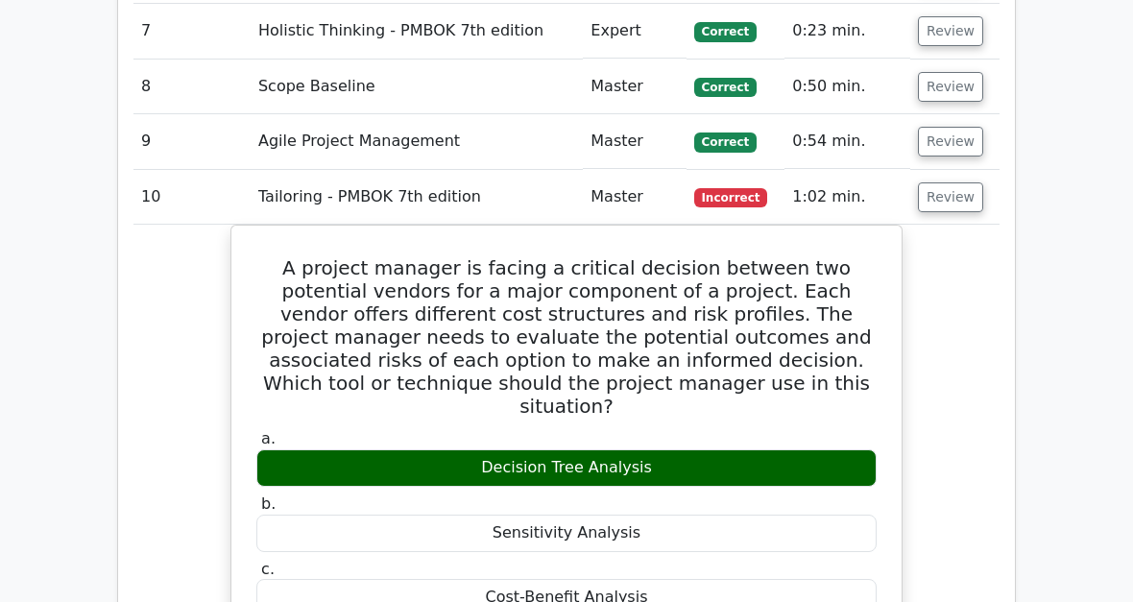
copy div "Multi-Criteria Decision Analysis"
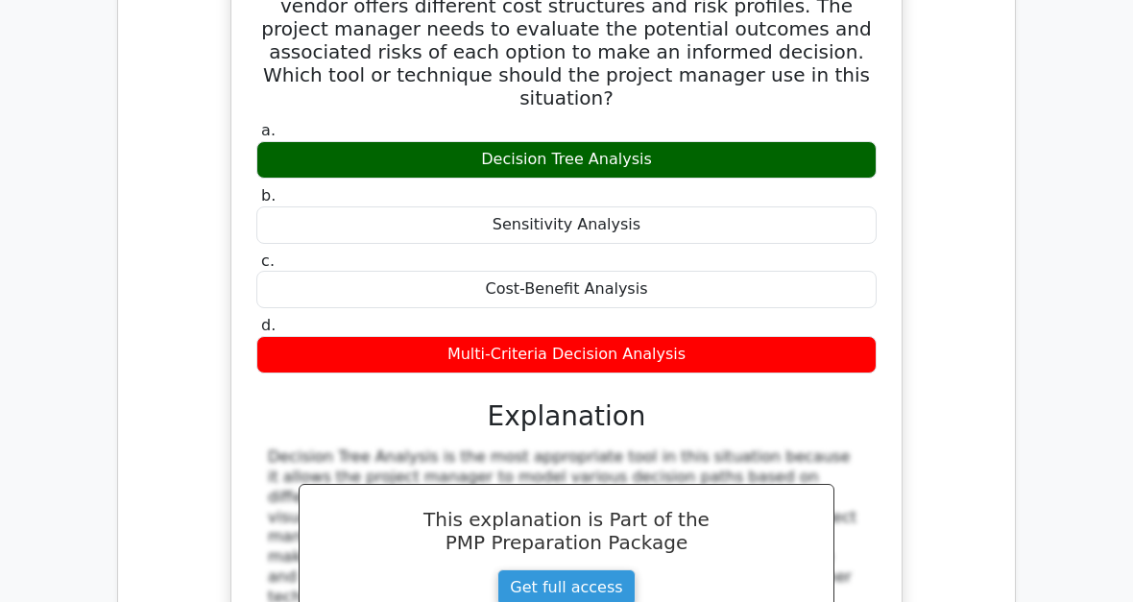
scroll to position [3693, 0]
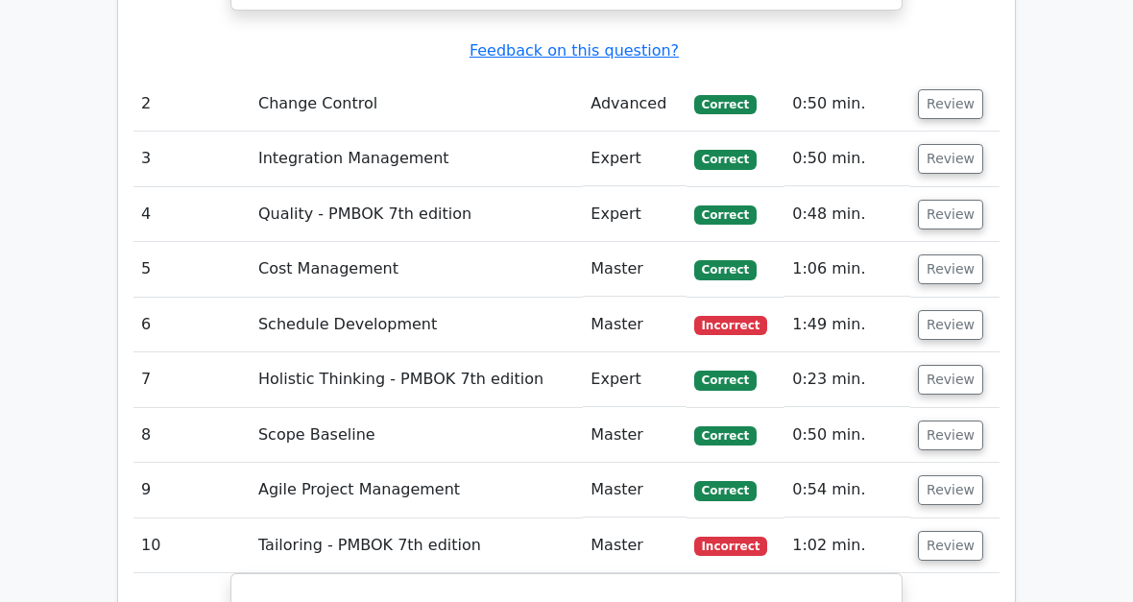
scroll to position [3039, 0]
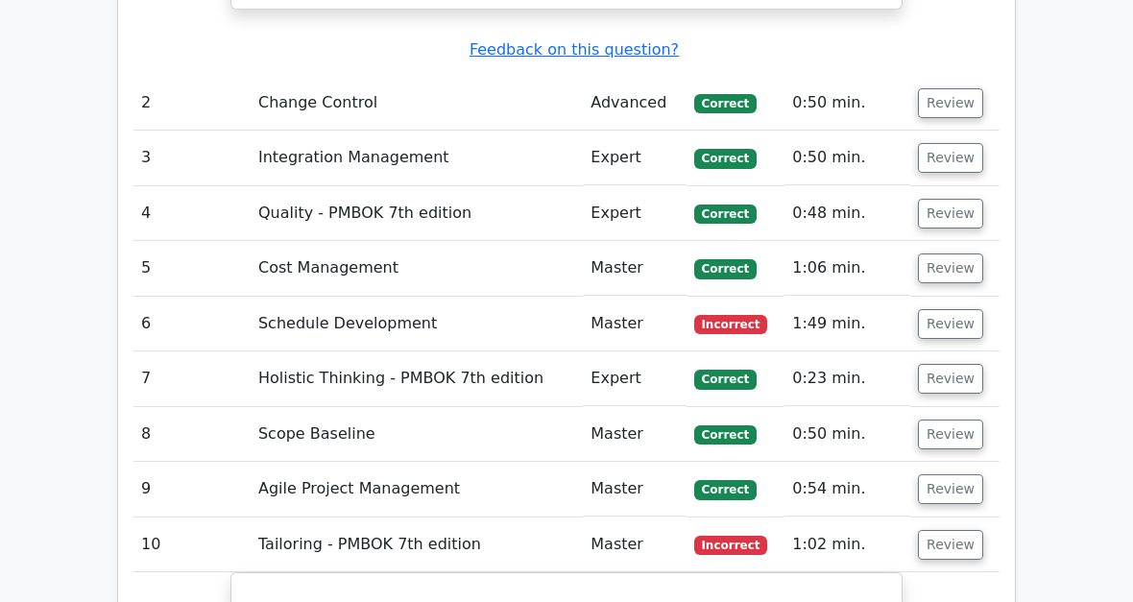
click at [955, 309] on button "Review" at bounding box center [950, 324] width 65 height 30
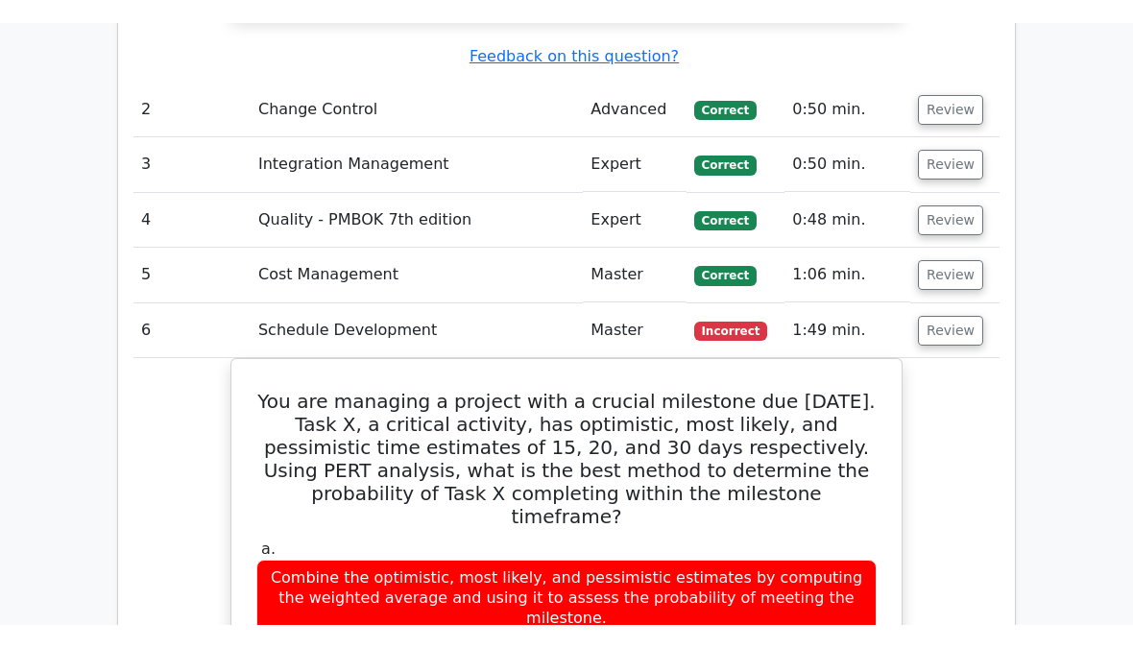
scroll to position [3047, 0]
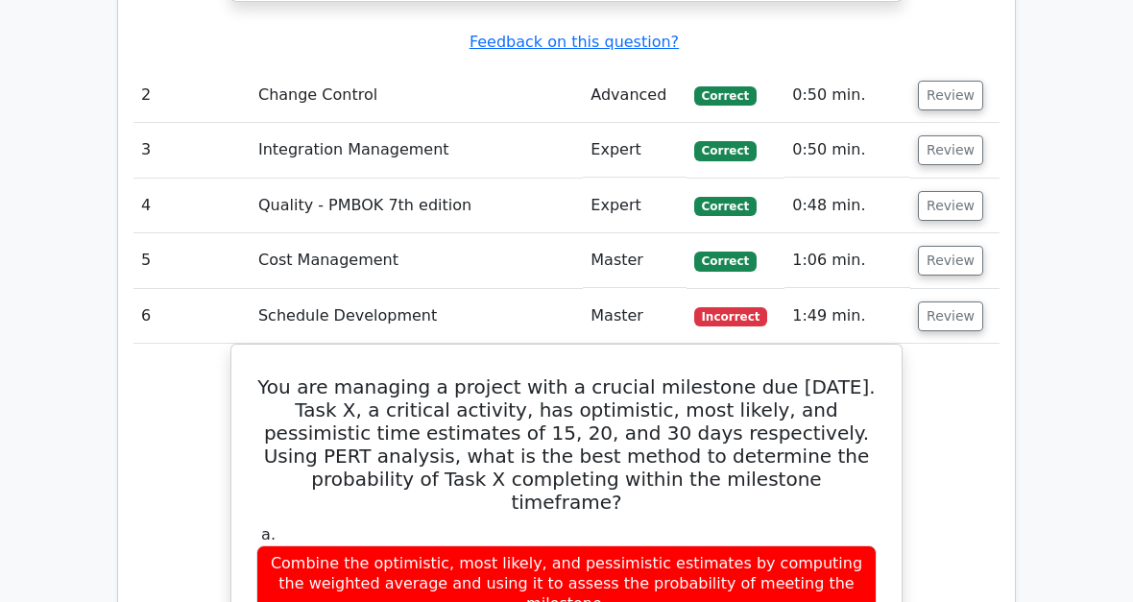
copy div "the Z-score"
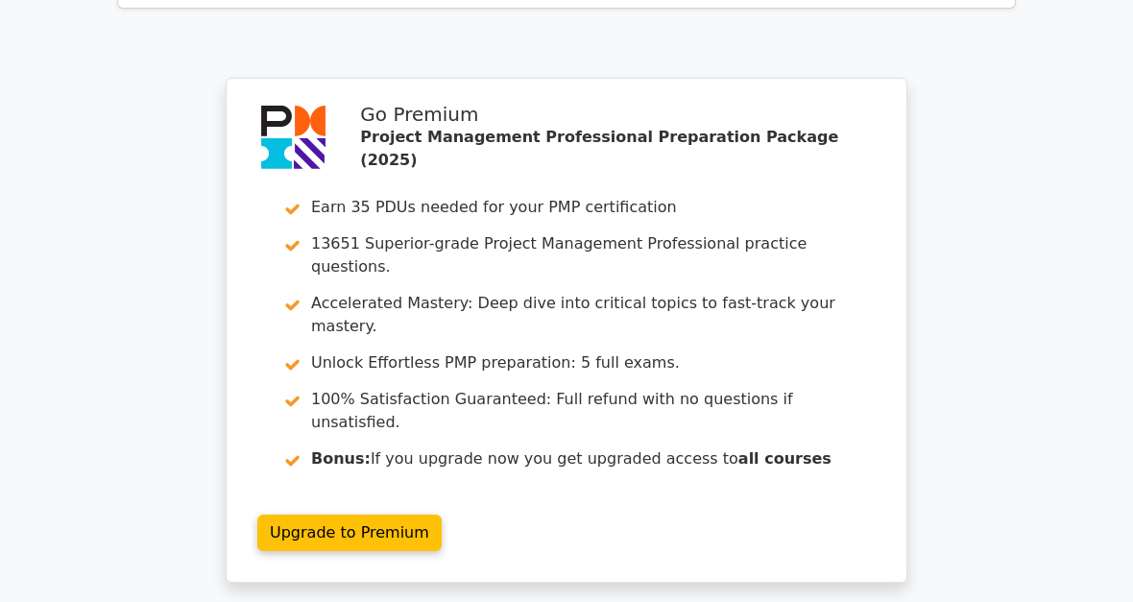
scroll to position [5454, 0]
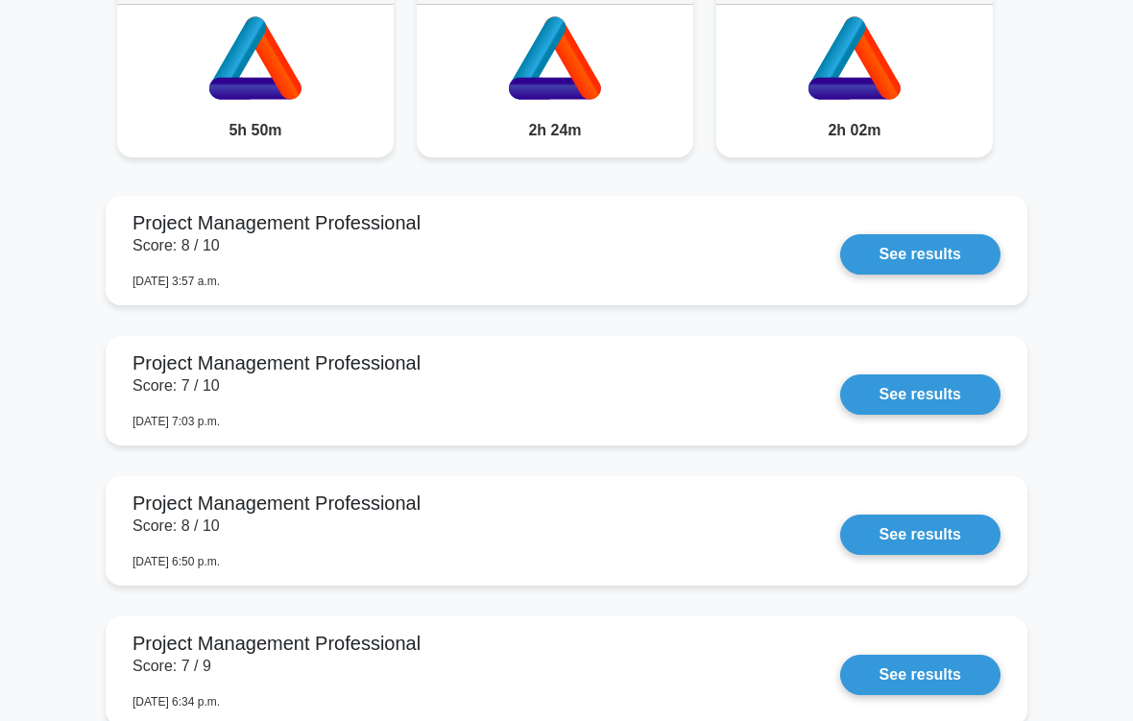
scroll to position [1619, 0]
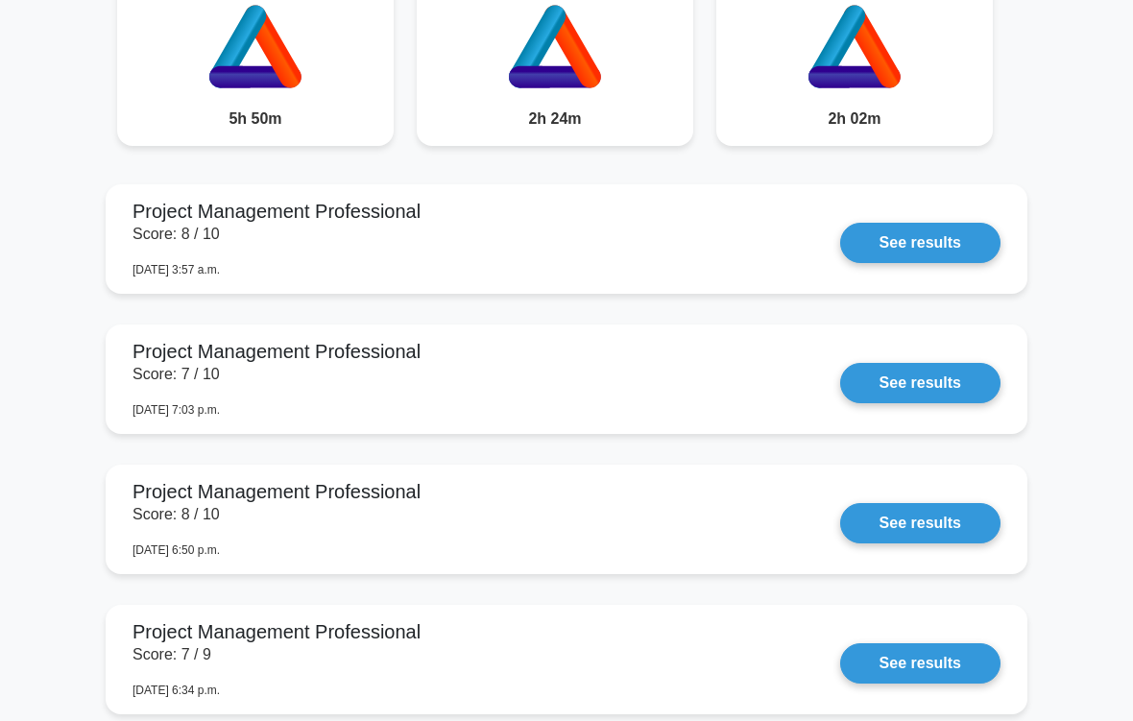
click at [935, 403] on link "See results" at bounding box center [920, 383] width 160 height 40
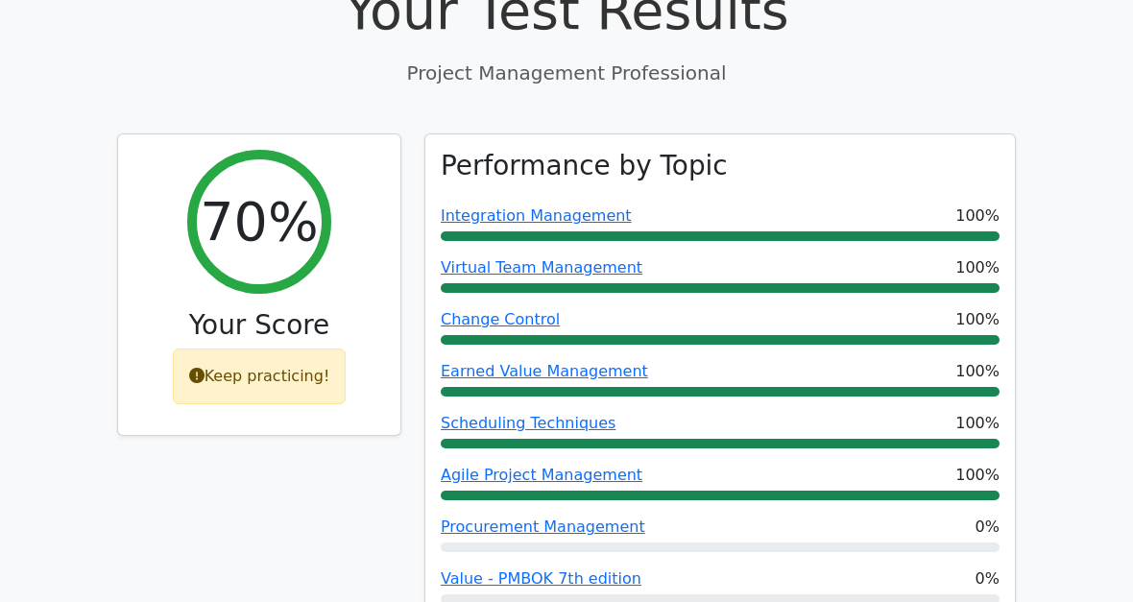
scroll to position [672, 0]
